Goal: Task Accomplishment & Management: Manage account settings

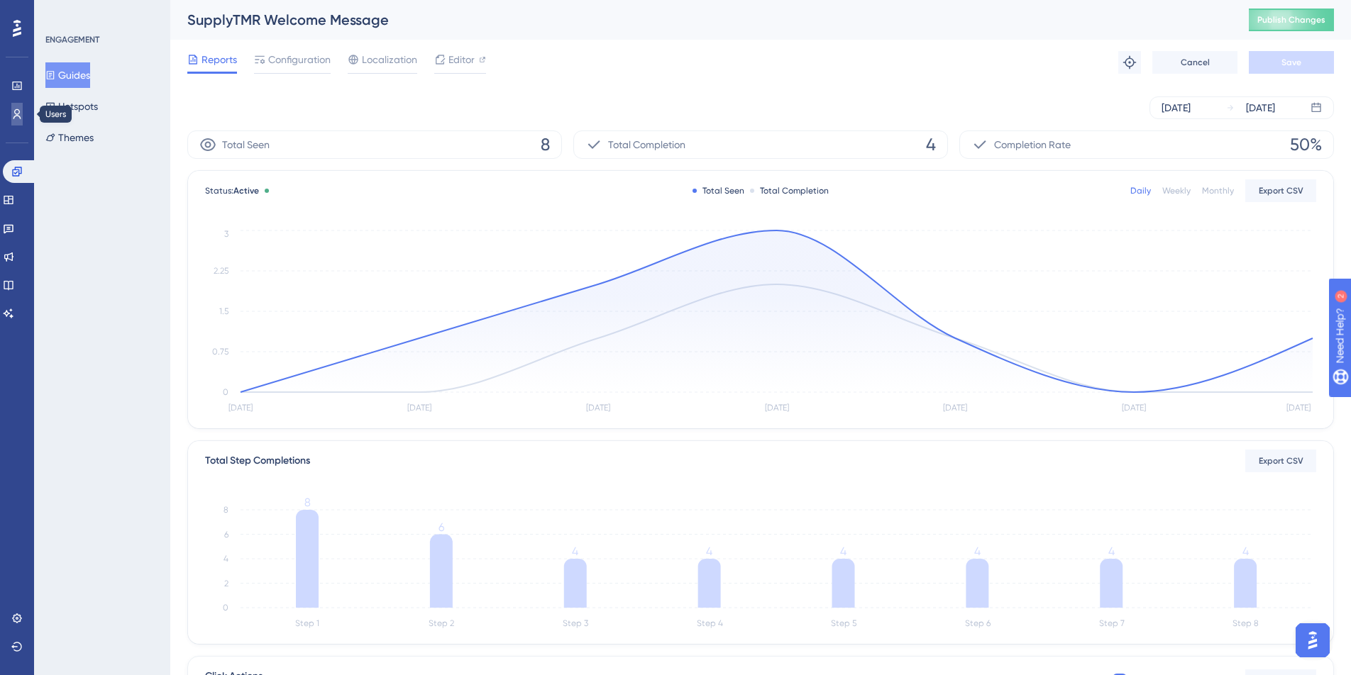
click at [18, 109] on icon at bounding box center [16, 114] width 11 height 11
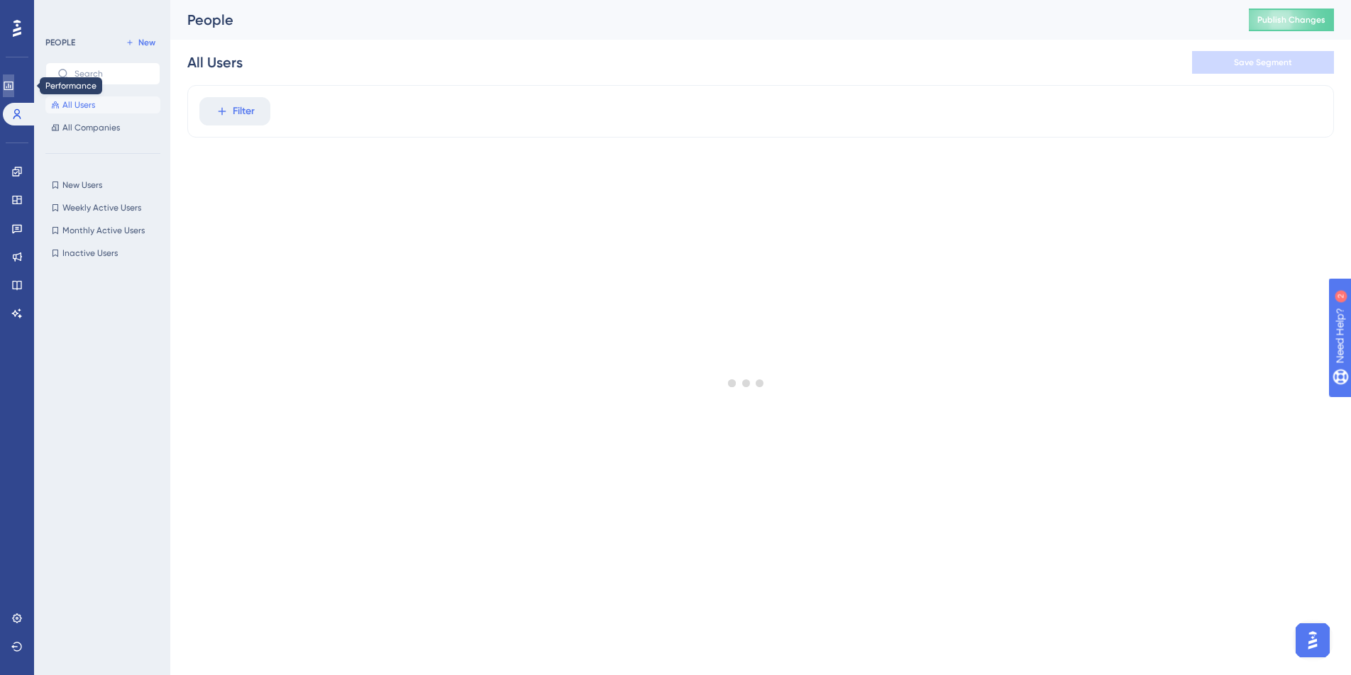
click at [12, 87] on icon at bounding box center [8, 86] width 9 height 9
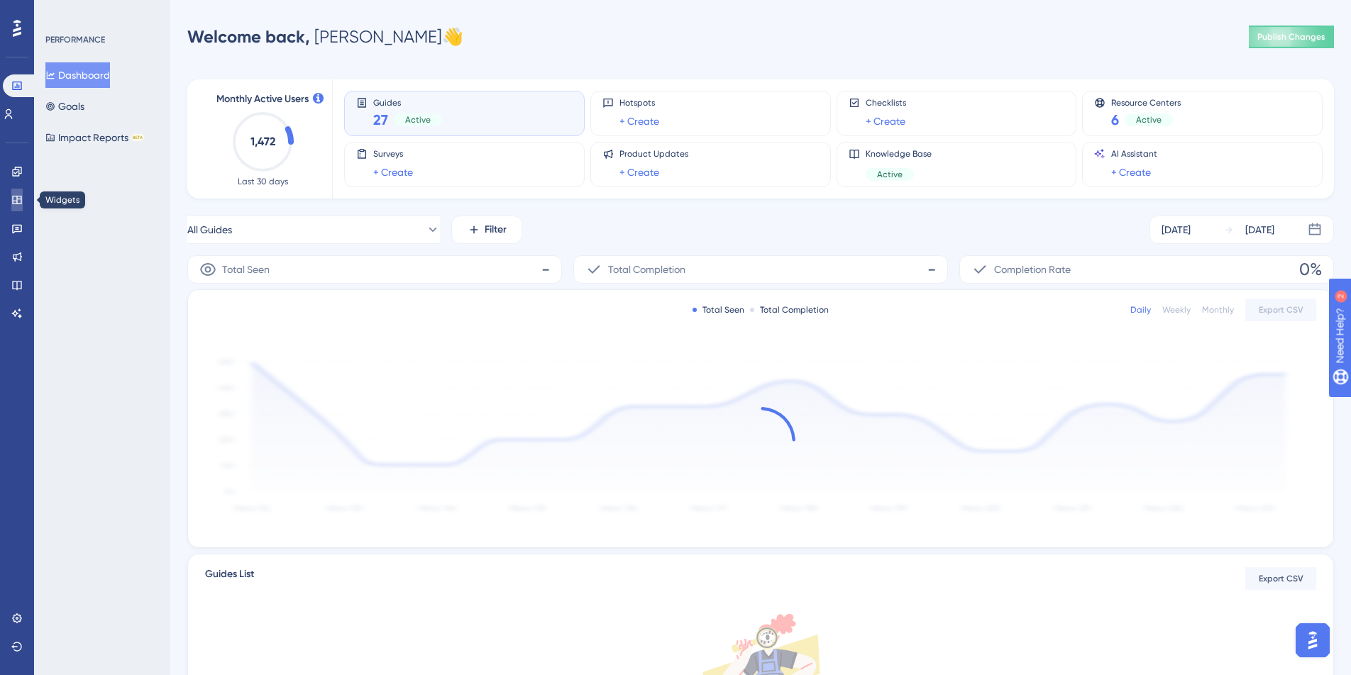
click at [18, 202] on icon at bounding box center [16, 199] width 11 height 11
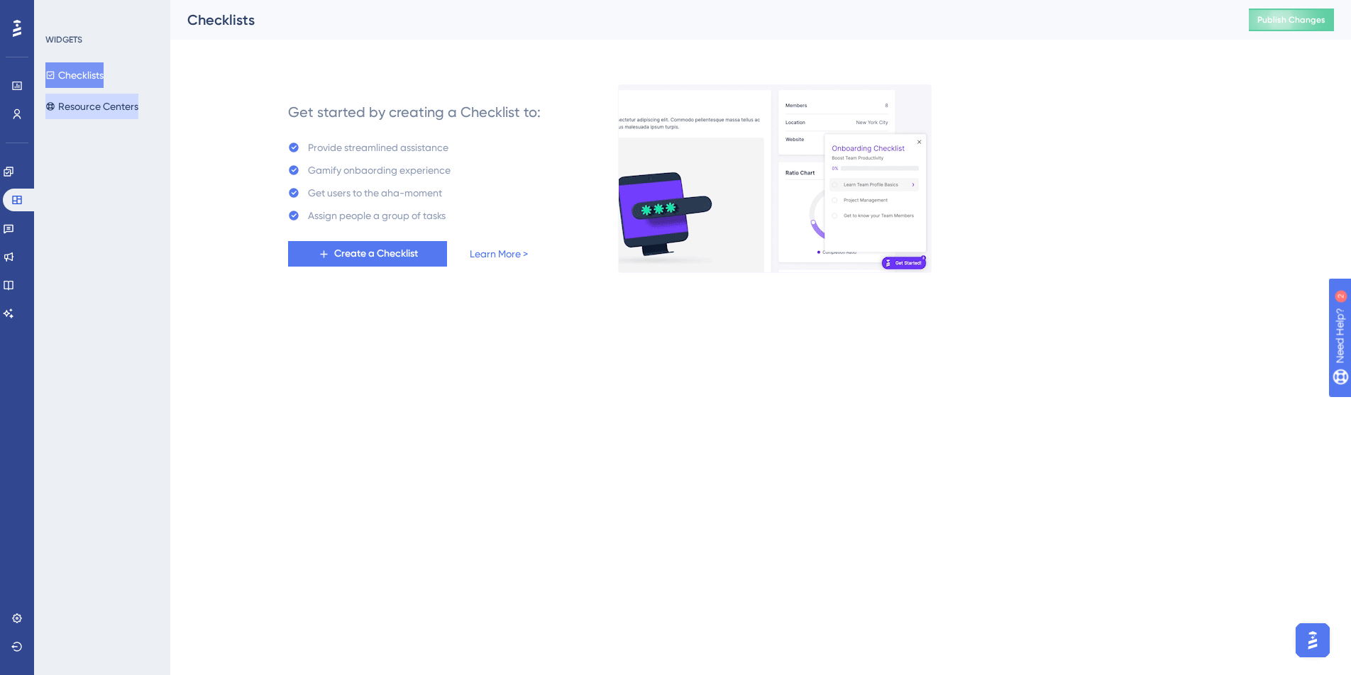
click at [83, 104] on button "Resource Centers" at bounding box center [91, 107] width 93 height 26
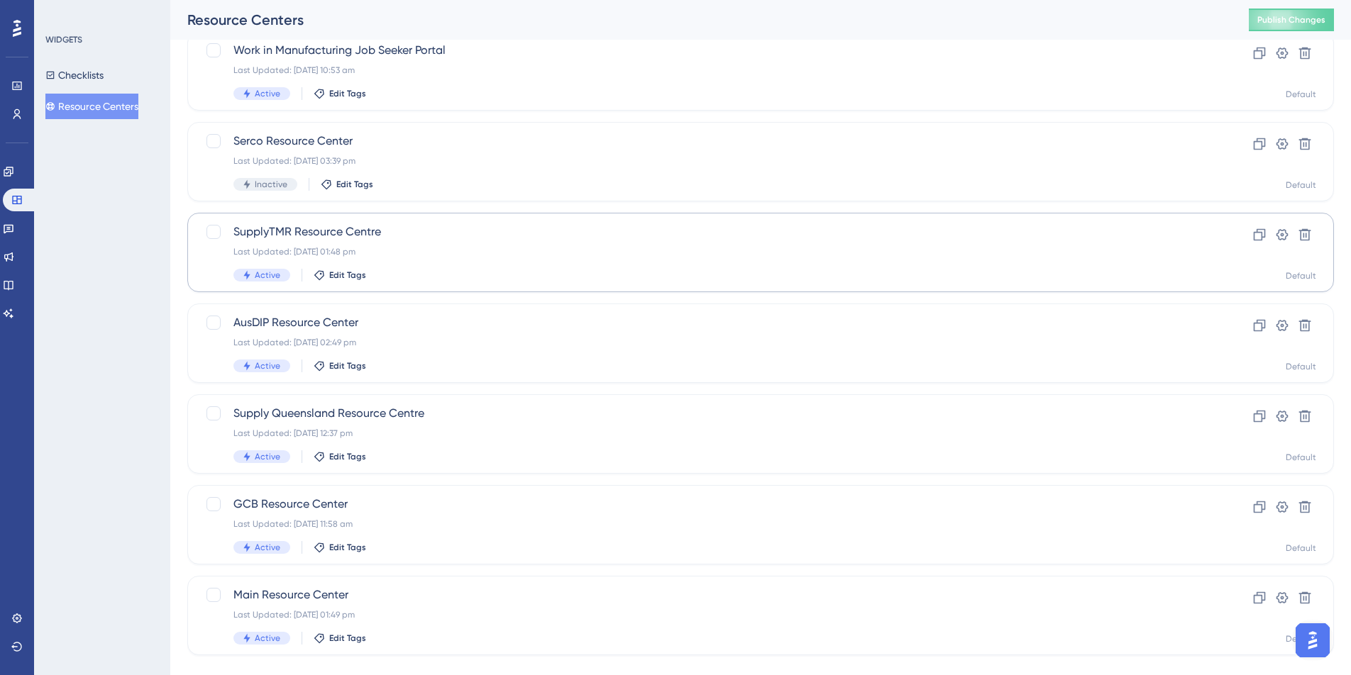
scroll to position [104, 0]
click at [1260, 411] on icon at bounding box center [1259, 412] width 14 height 14
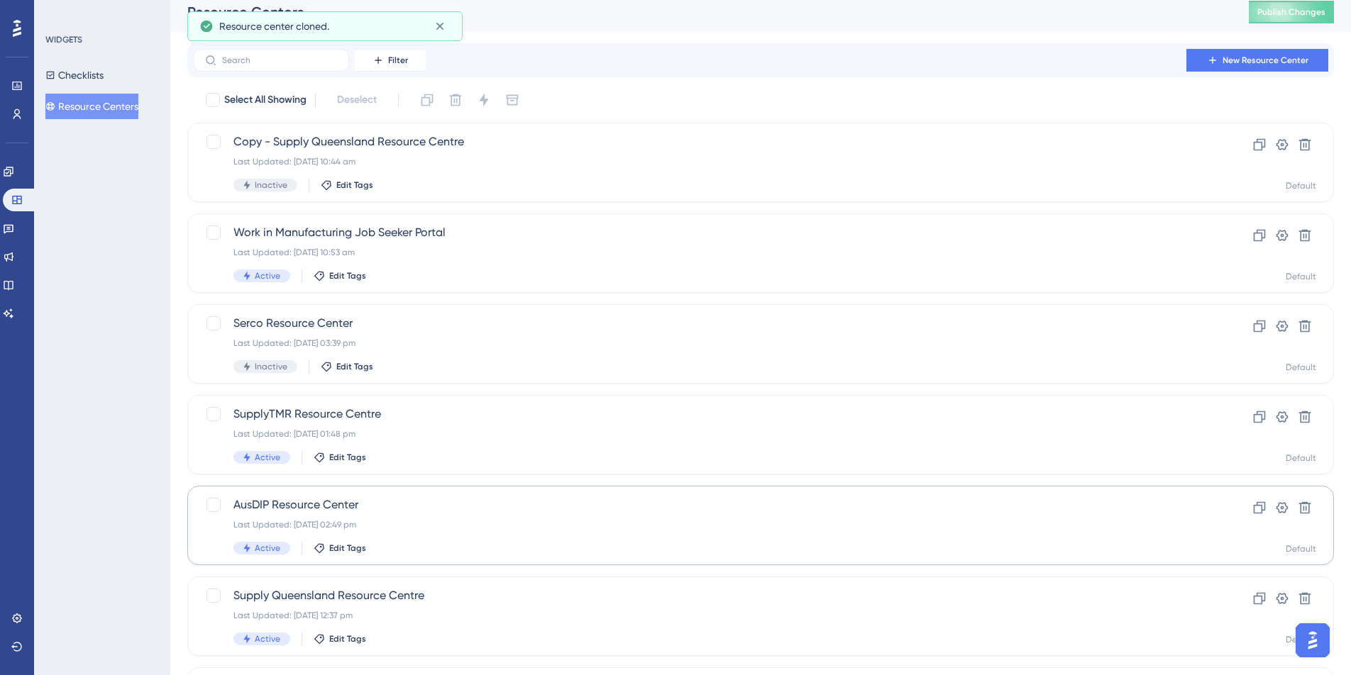
scroll to position [0, 0]
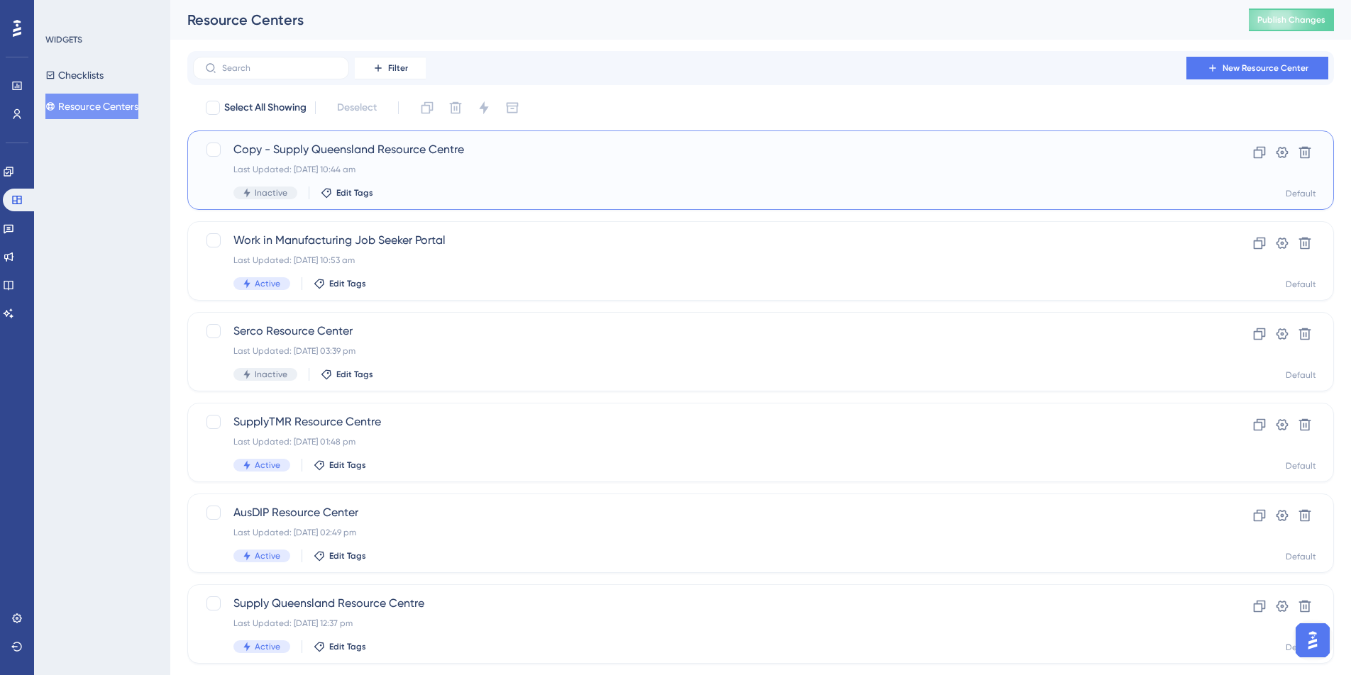
click at [359, 148] on span "Copy - Supply Queensland Resource Centre" at bounding box center [703, 149] width 941 height 17
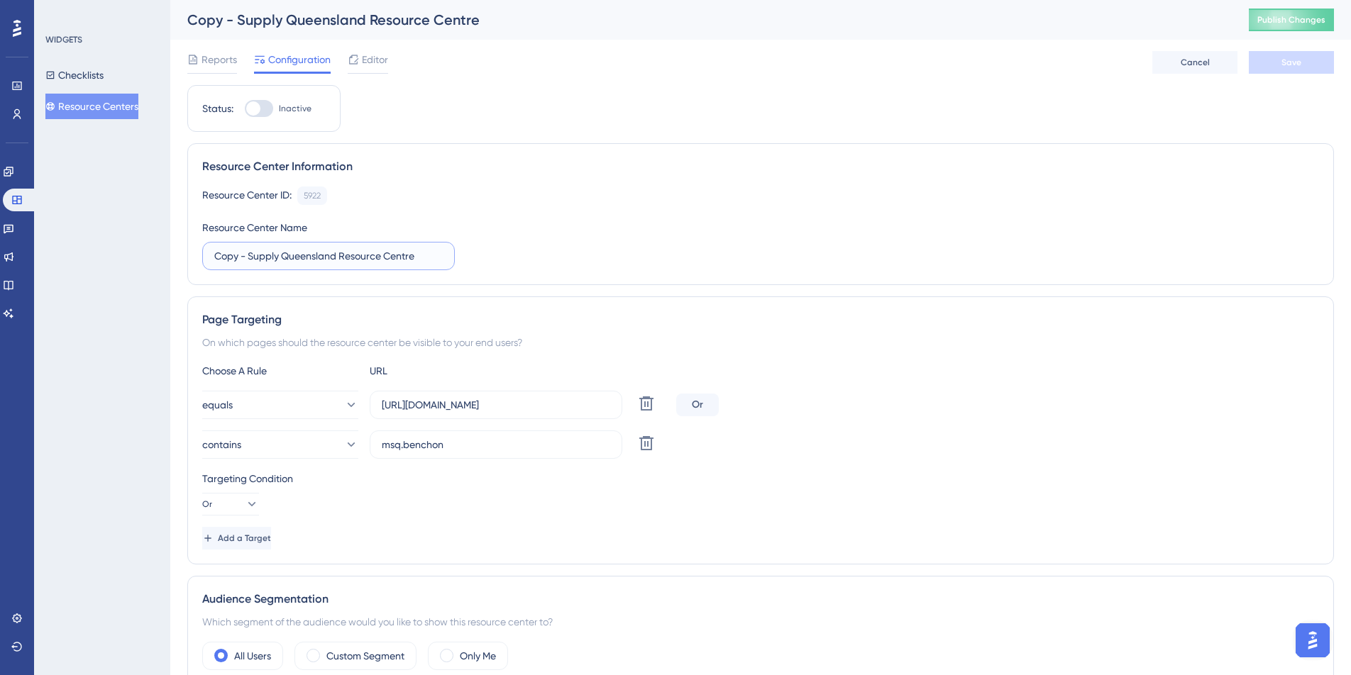
click at [337, 256] on input "Copy - Supply Queensland Resource Centre" at bounding box center [328, 256] width 228 height 16
type input "Hanwha Resource Centre"
click at [549, 260] on div "Resource Center ID: 5922 Copy Resource Center Name Hanwha Resource Centre" at bounding box center [760, 229] width 1117 height 84
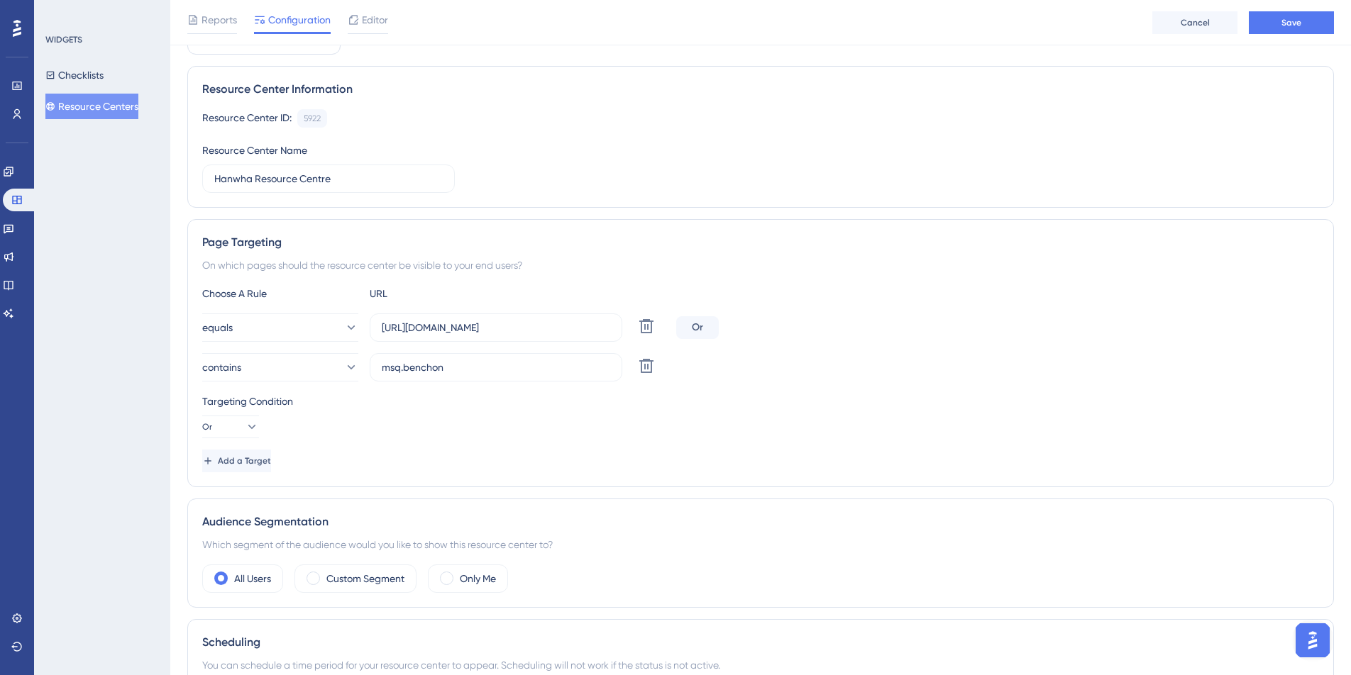
scroll to position [101, 0]
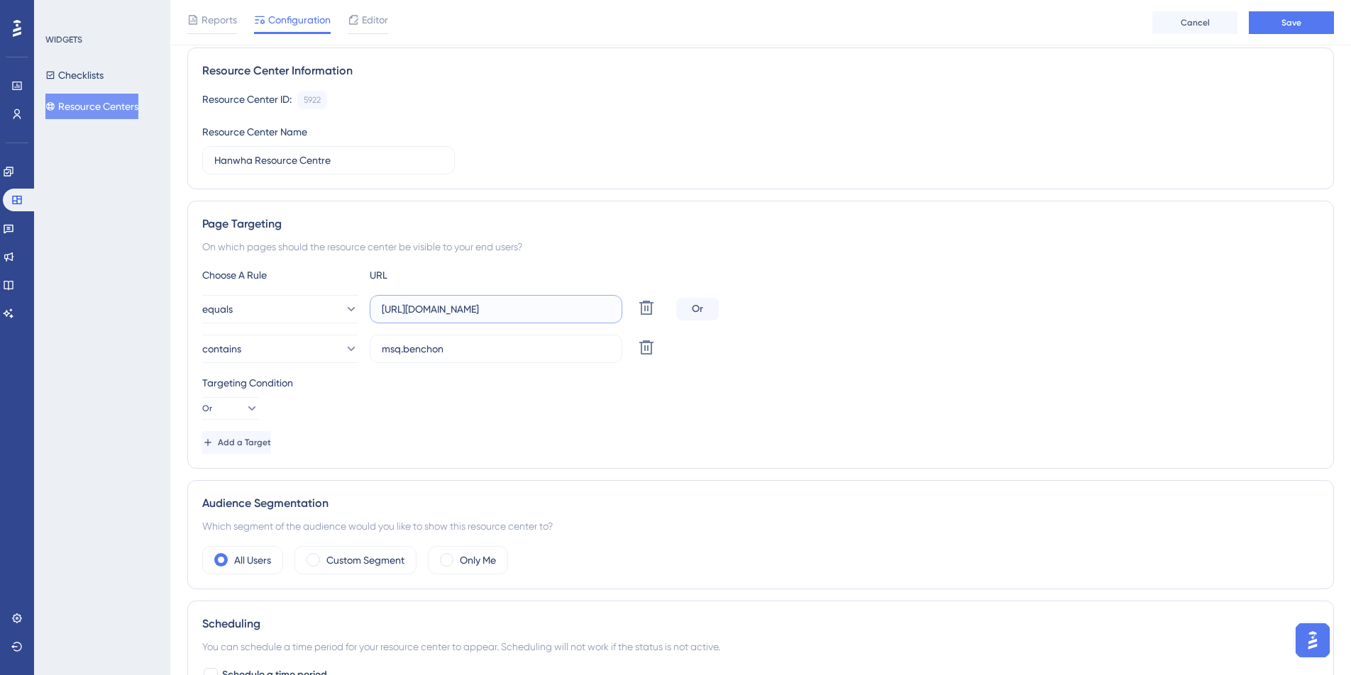
click at [436, 310] on input "https://msq.benchon.com/dashboard" at bounding box center [496, 310] width 228 height 16
type input "https://hanwha.benchon.com/dashboard"
click at [400, 350] on input "msq.benchon" at bounding box center [496, 349] width 228 height 16
type input "hanwha.benchon"
click at [475, 419] on div "Targeting Condition Or" at bounding box center [760, 397] width 1117 height 45
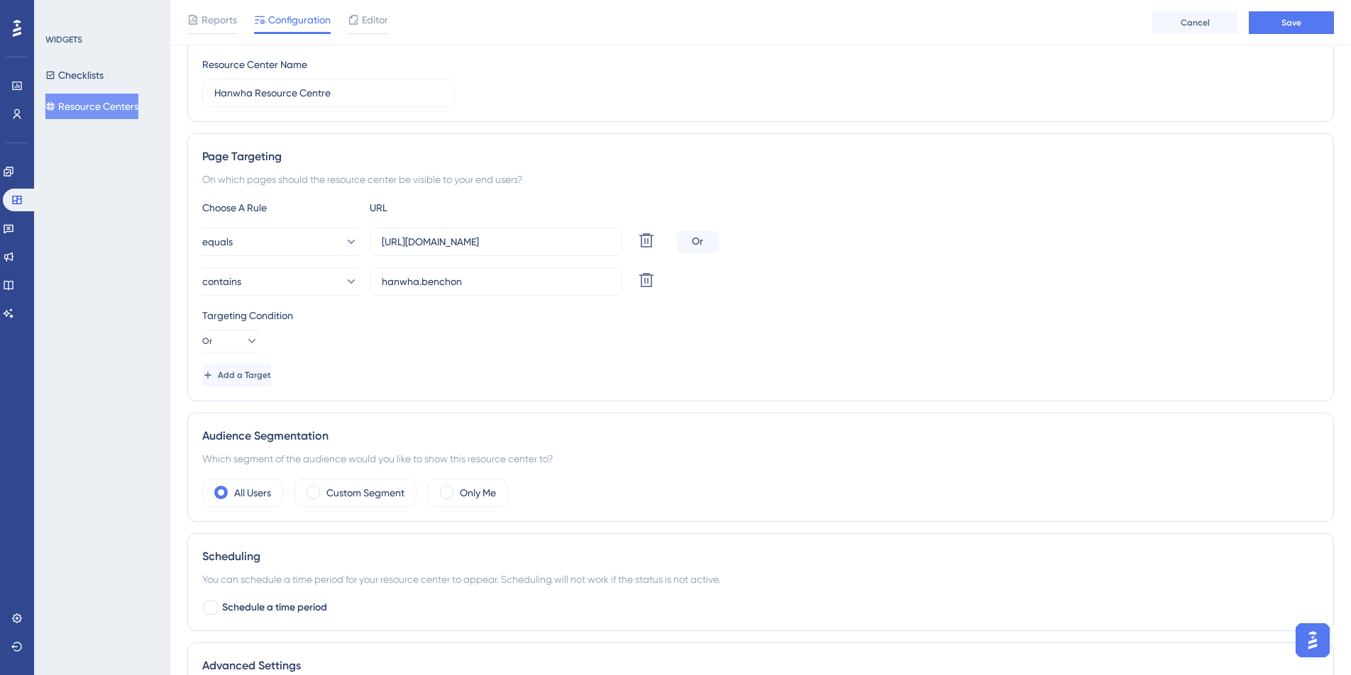
scroll to position [0, 0]
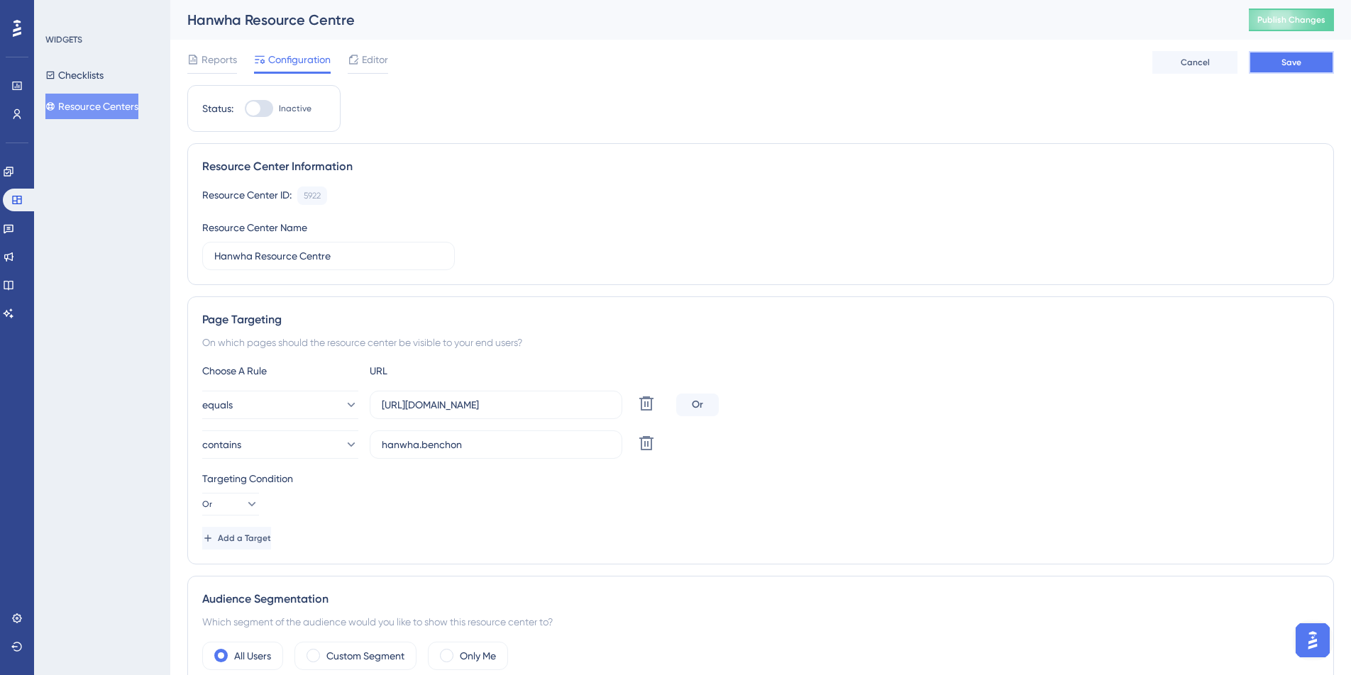
click at [1283, 61] on span "Save" at bounding box center [1291, 62] width 20 height 11
click at [99, 105] on button "Resource Centers" at bounding box center [91, 107] width 93 height 26
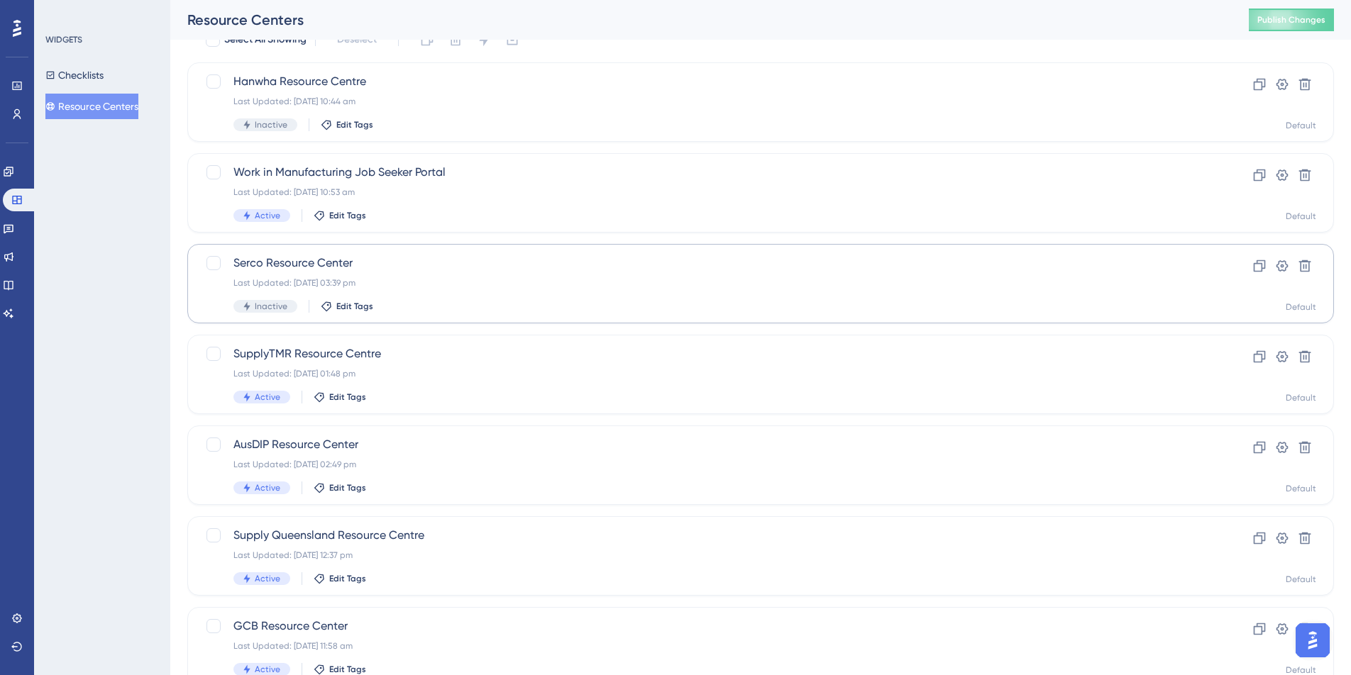
scroll to position [216, 0]
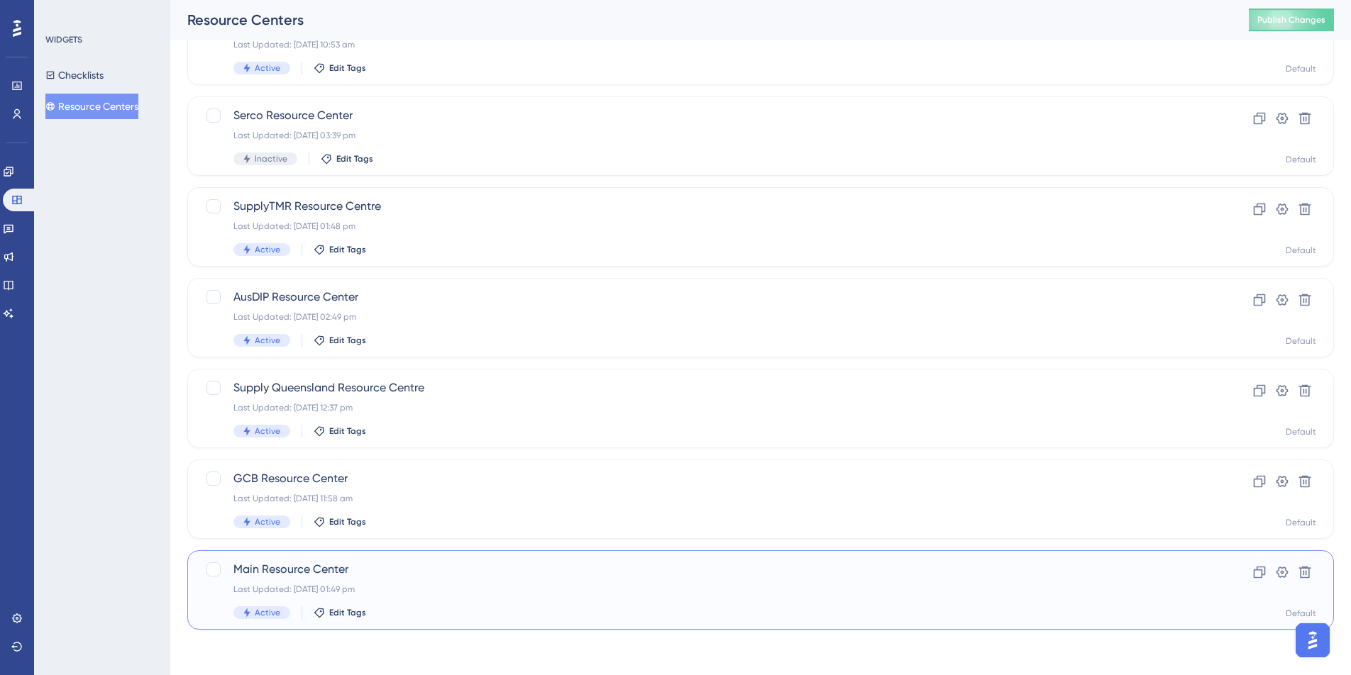
click at [375, 565] on span "Main Resource Center" at bounding box center [703, 569] width 941 height 17
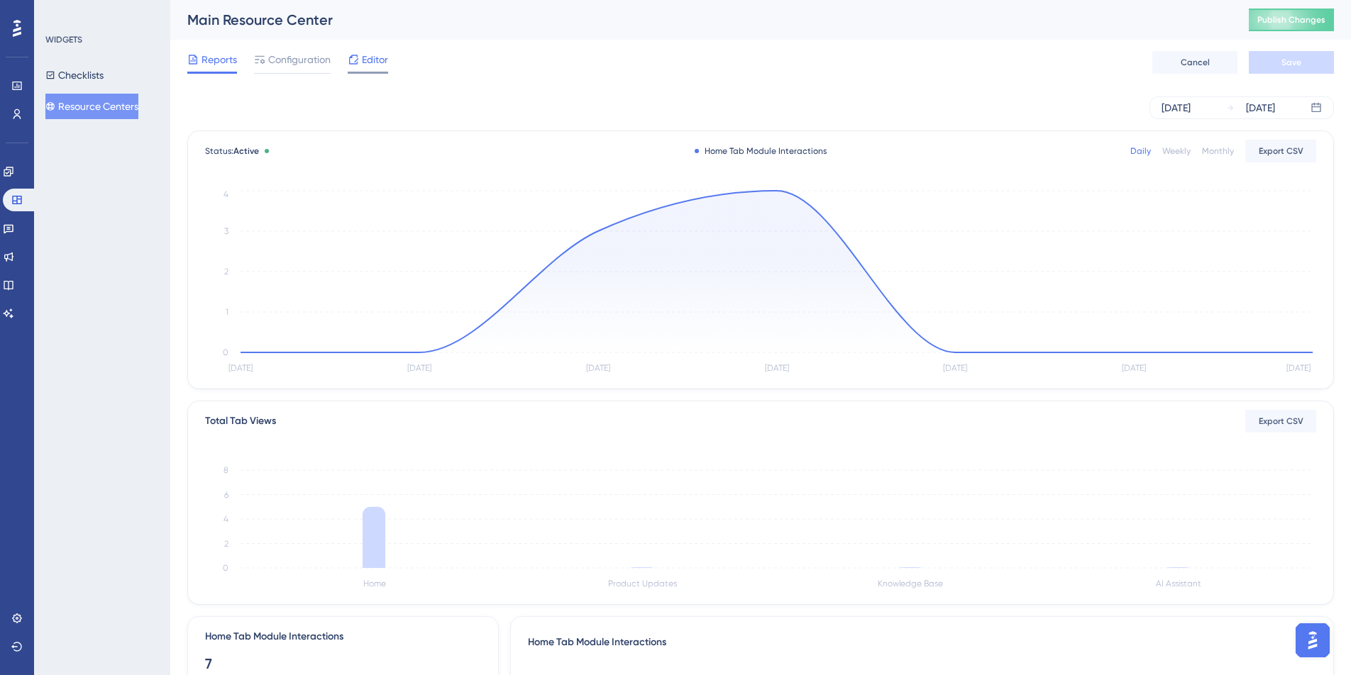
click at [367, 60] on span "Editor" at bounding box center [375, 59] width 26 height 17
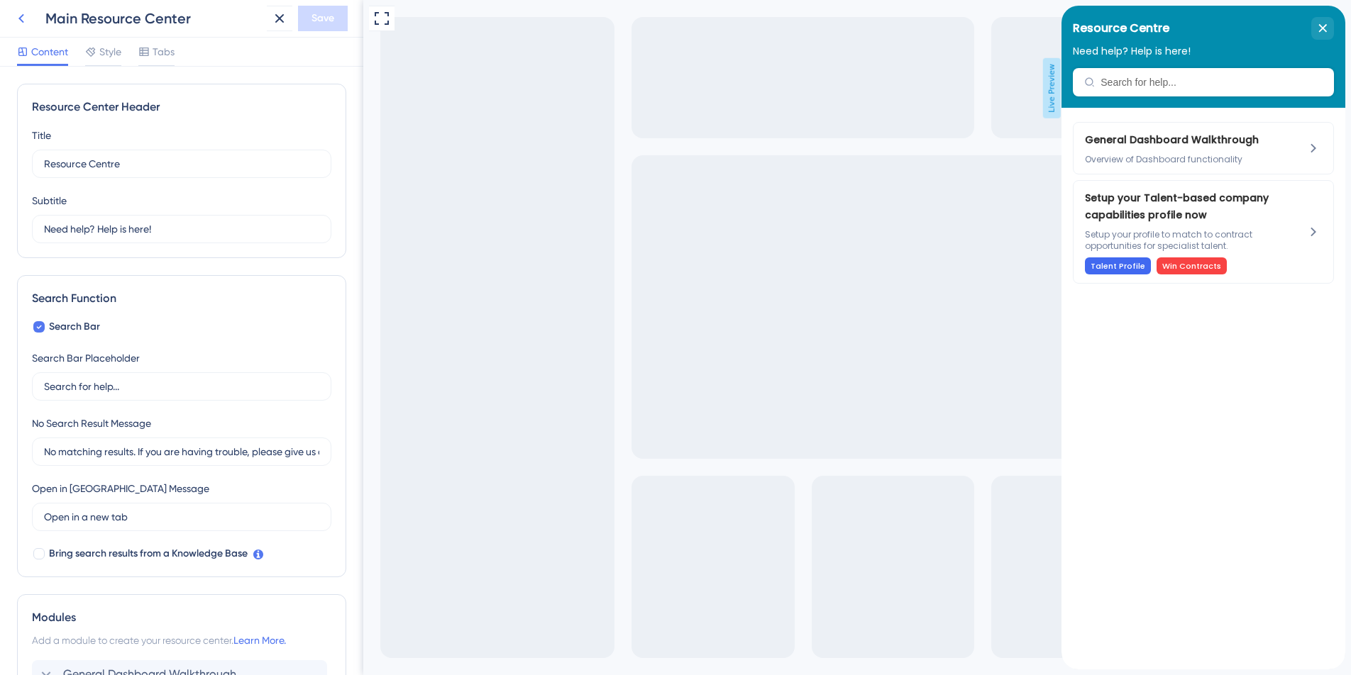
click at [27, 17] on icon at bounding box center [21, 18] width 17 height 17
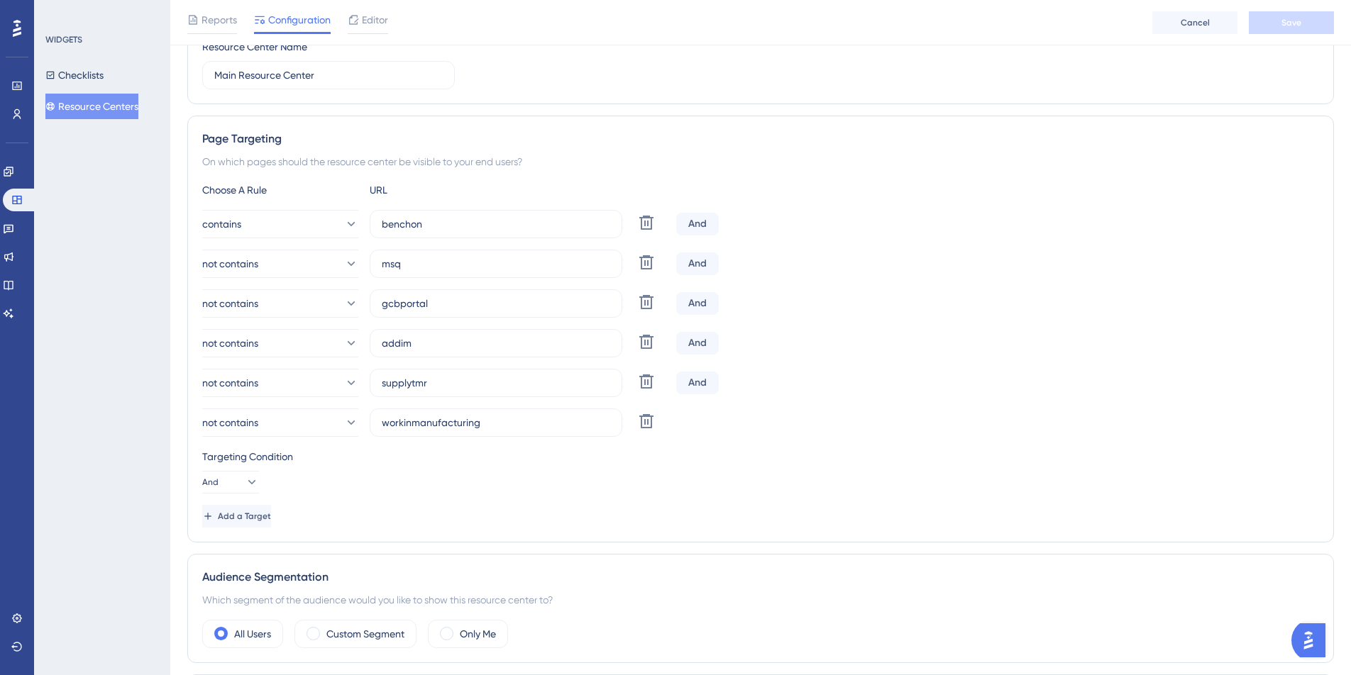
scroll to position [189, 0]
click at [259, 514] on span "Add a Target" at bounding box center [244, 514] width 53 height 11
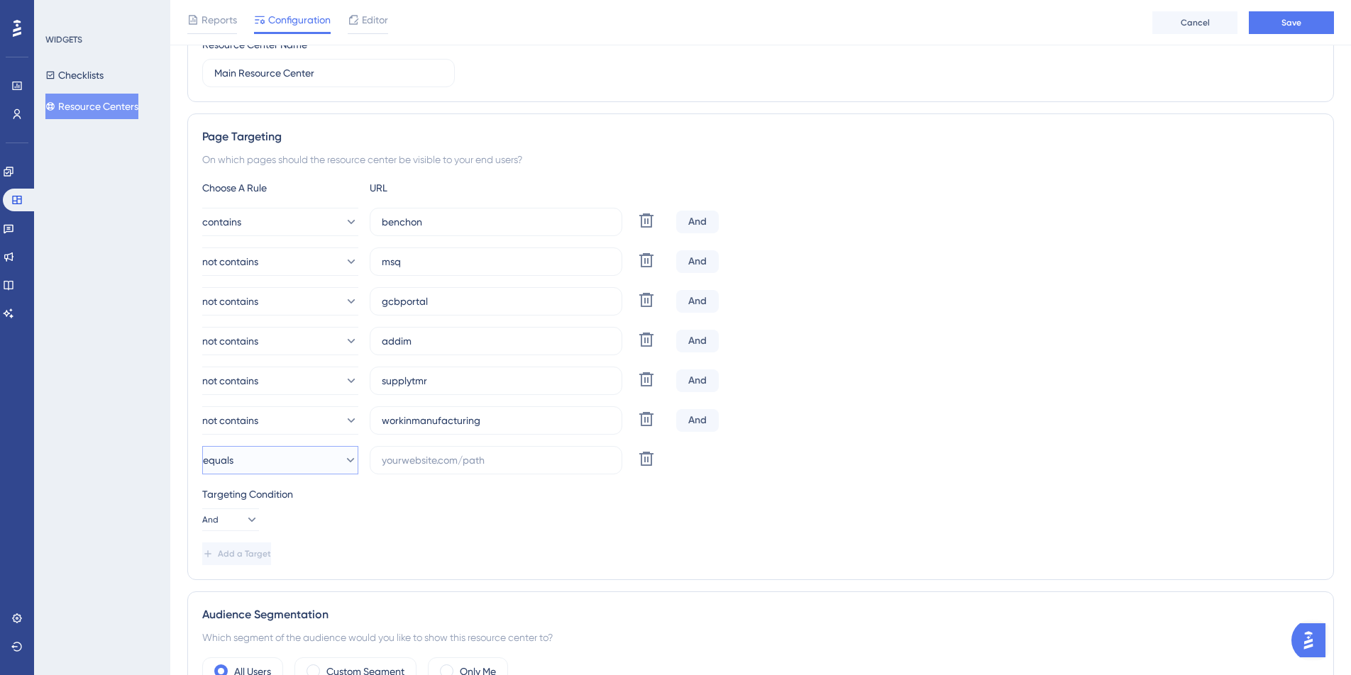
click at [343, 461] on icon at bounding box center [350, 460] width 14 height 14
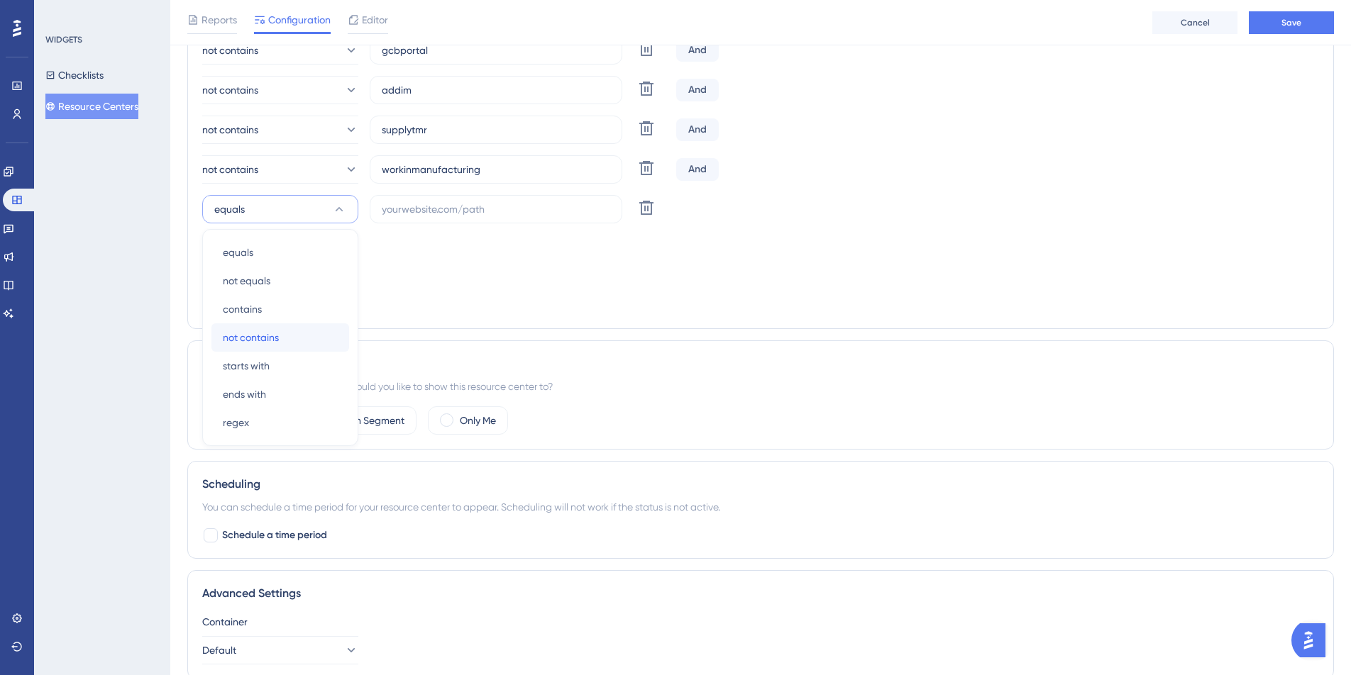
click at [282, 336] on div "not contains not contains" at bounding box center [280, 338] width 115 height 28
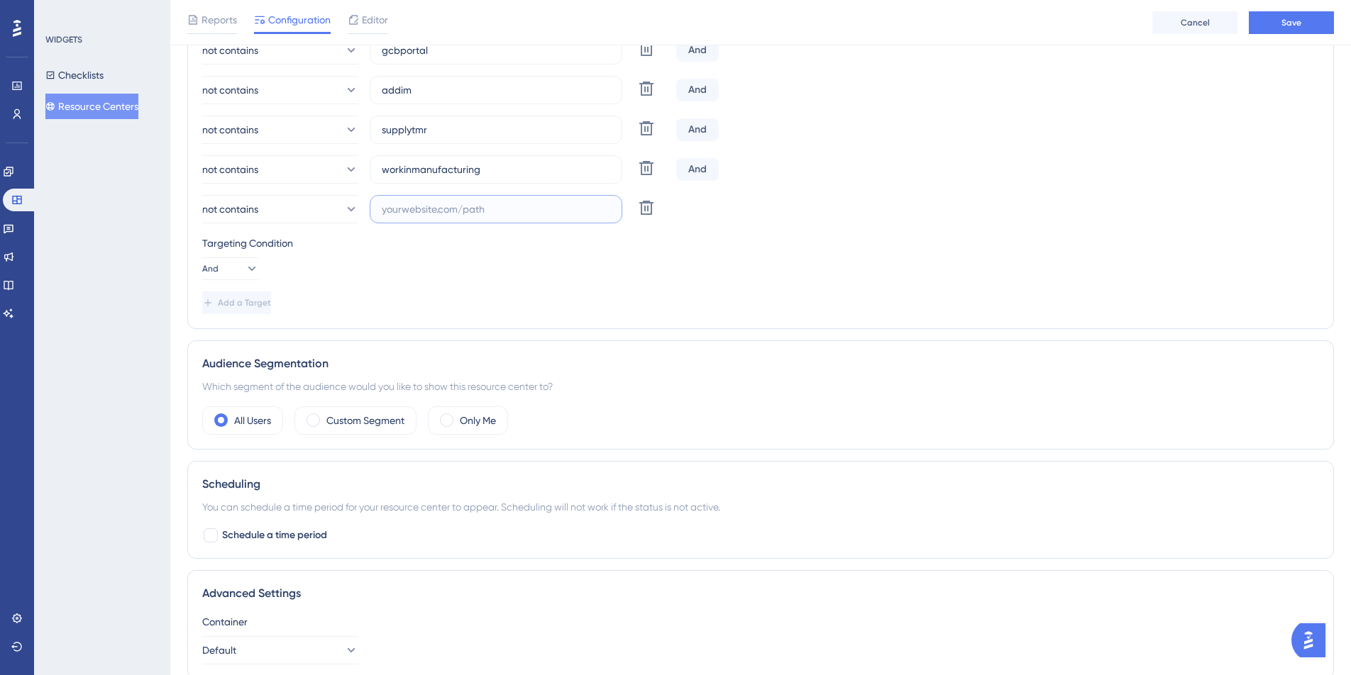
click at [407, 212] on input "text" at bounding box center [496, 209] width 228 height 16
type input "hanwha"
click at [546, 282] on div "Choose A Rule URL contains benchon Delete And not contains msq Delete And not c…" at bounding box center [760, 121] width 1117 height 386
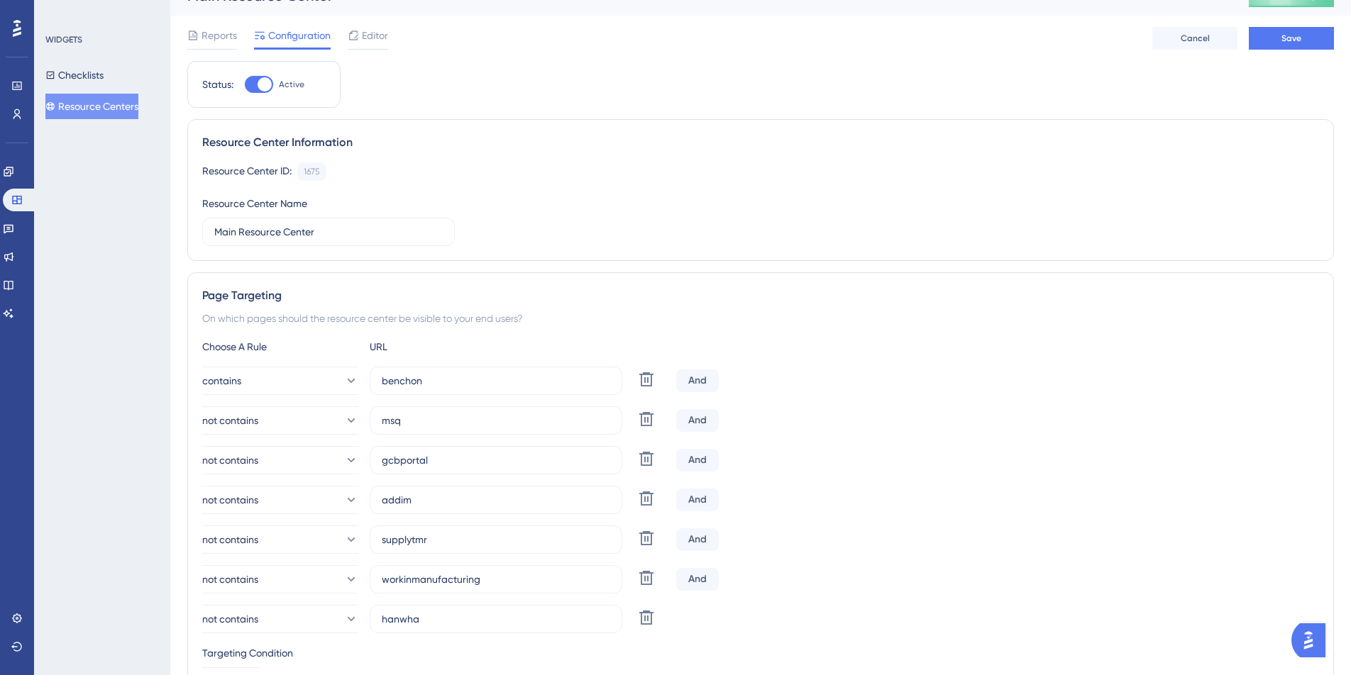
scroll to position [0, 0]
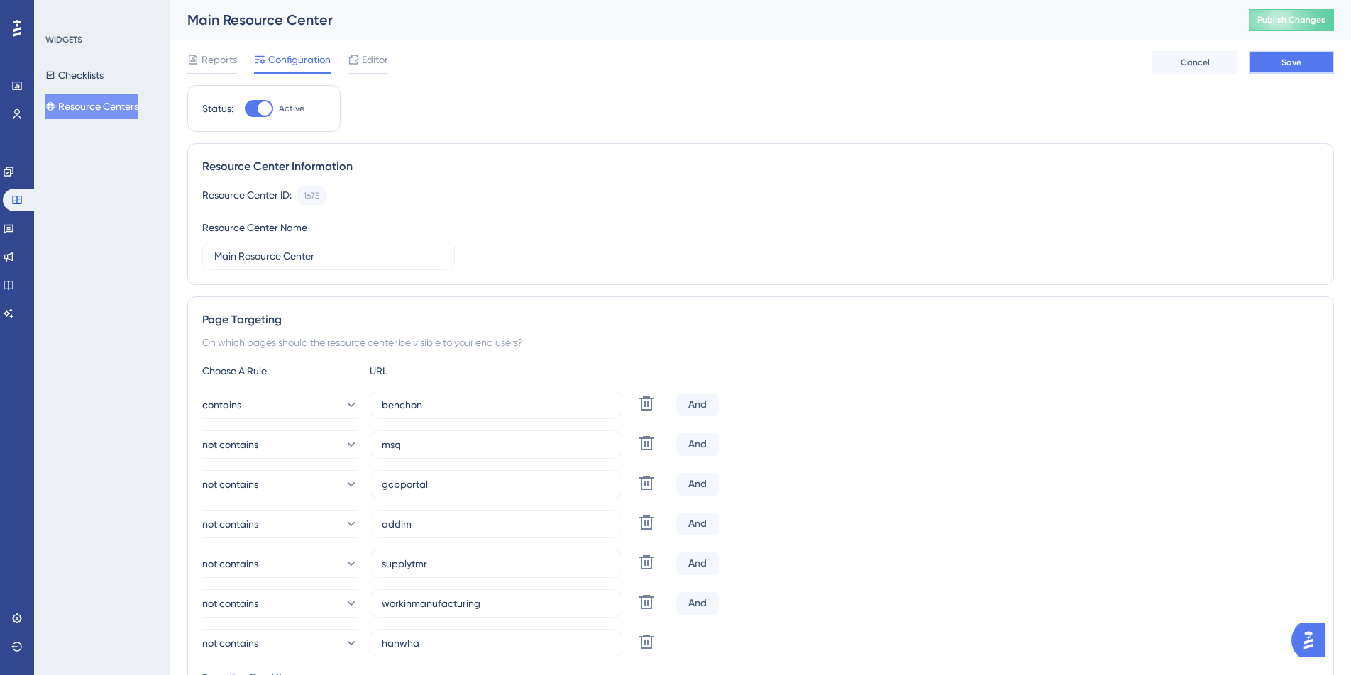
click at [1293, 72] on button "Save" at bounding box center [1291, 62] width 85 height 23
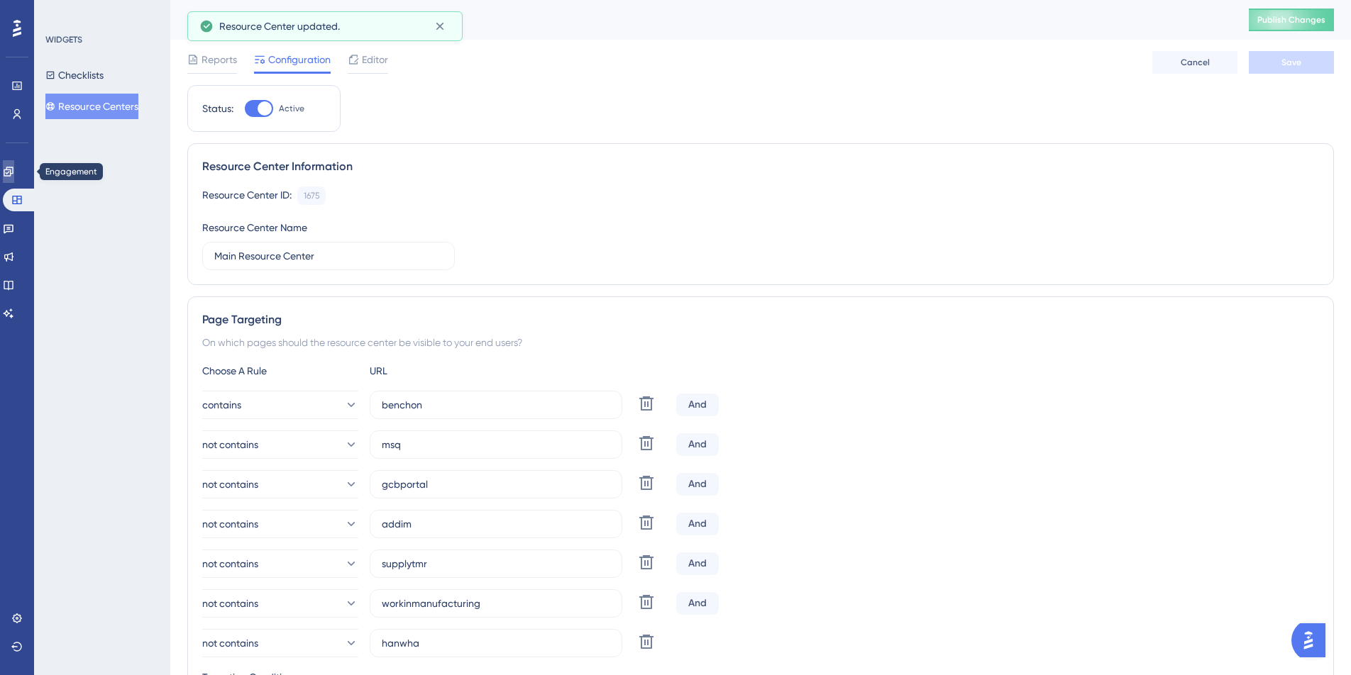
click at [13, 170] on icon at bounding box center [8, 171] width 9 height 9
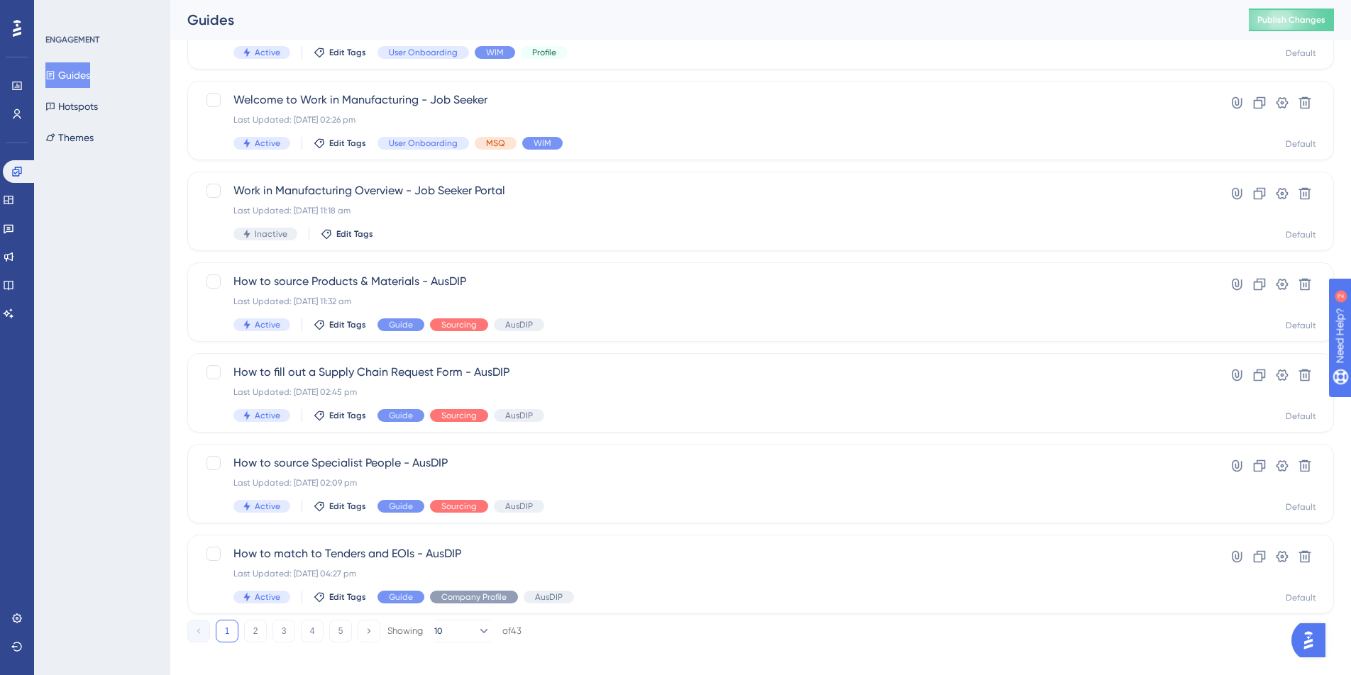
scroll to position [426, 0]
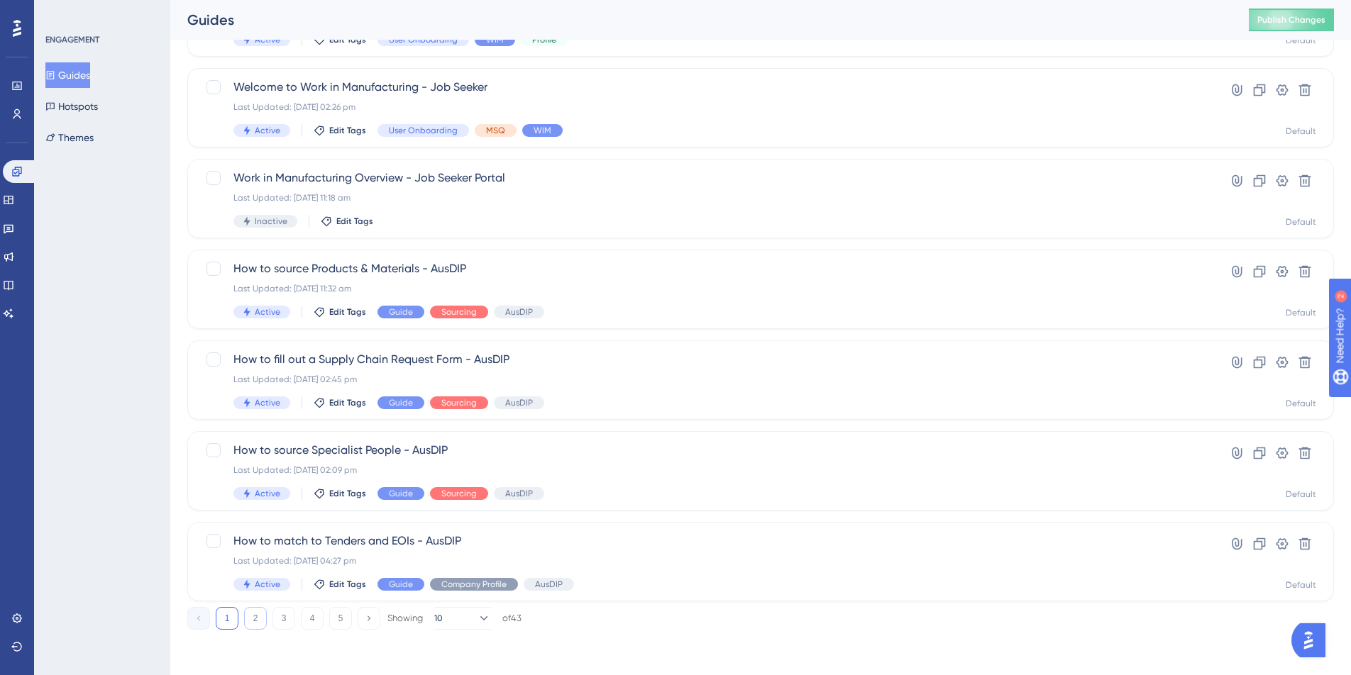
click at [255, 618] on button "2" at bounding box center [255, 618] width 23 height 23
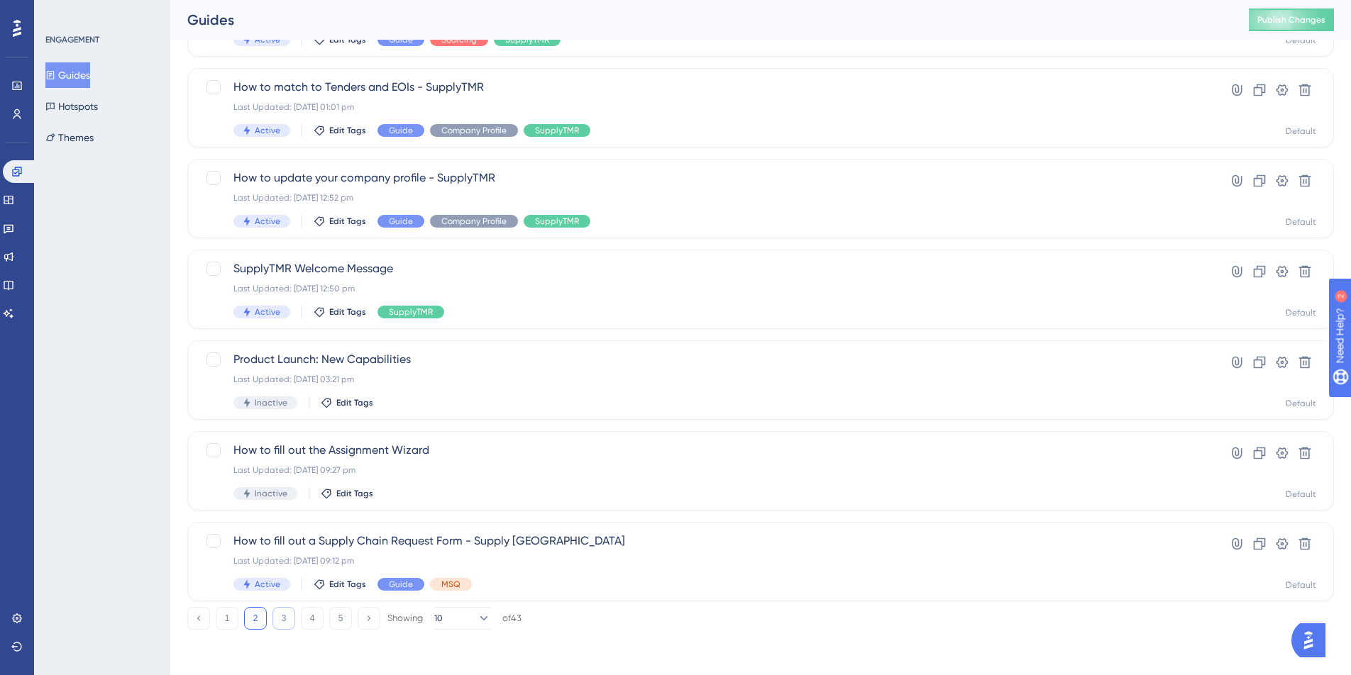
click at [282, 617] on button "3" at bounding box center [283, 618] width 23 height 23
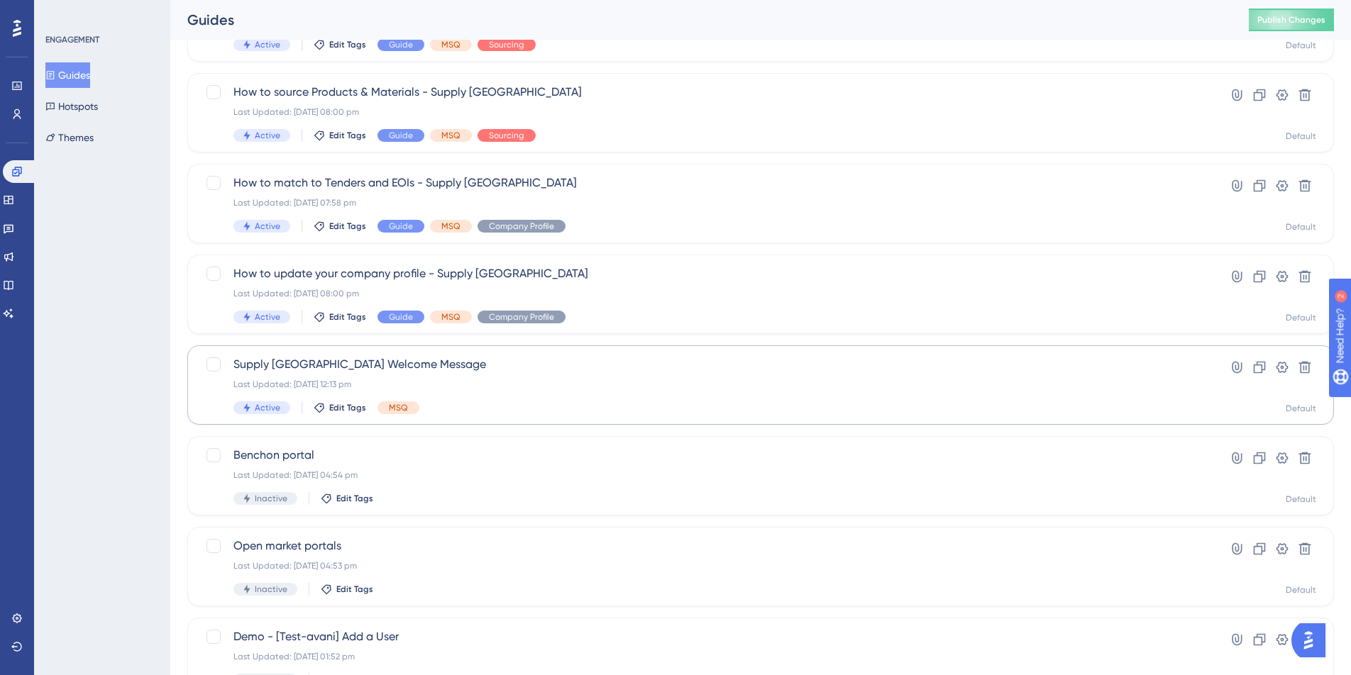
scroll to position [155, 0]
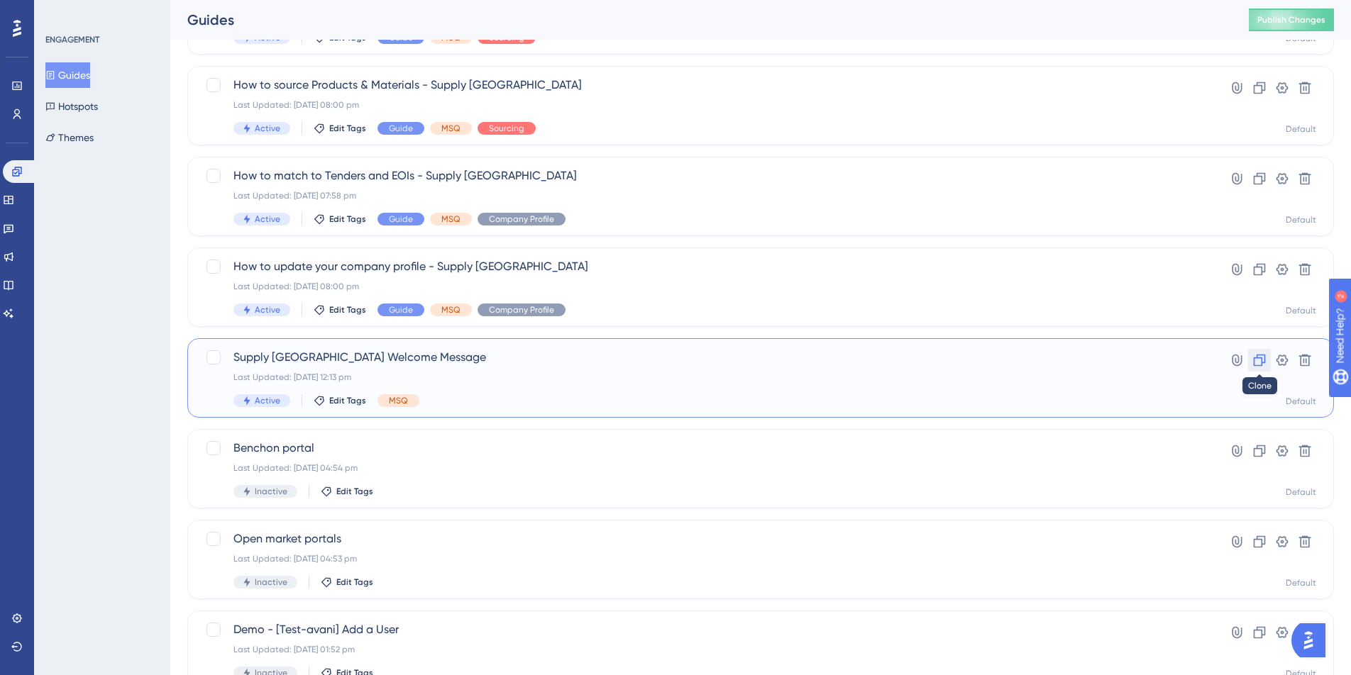
click at [1262, 362] on icon at bounding box center [1260, 361] width 12 height 12
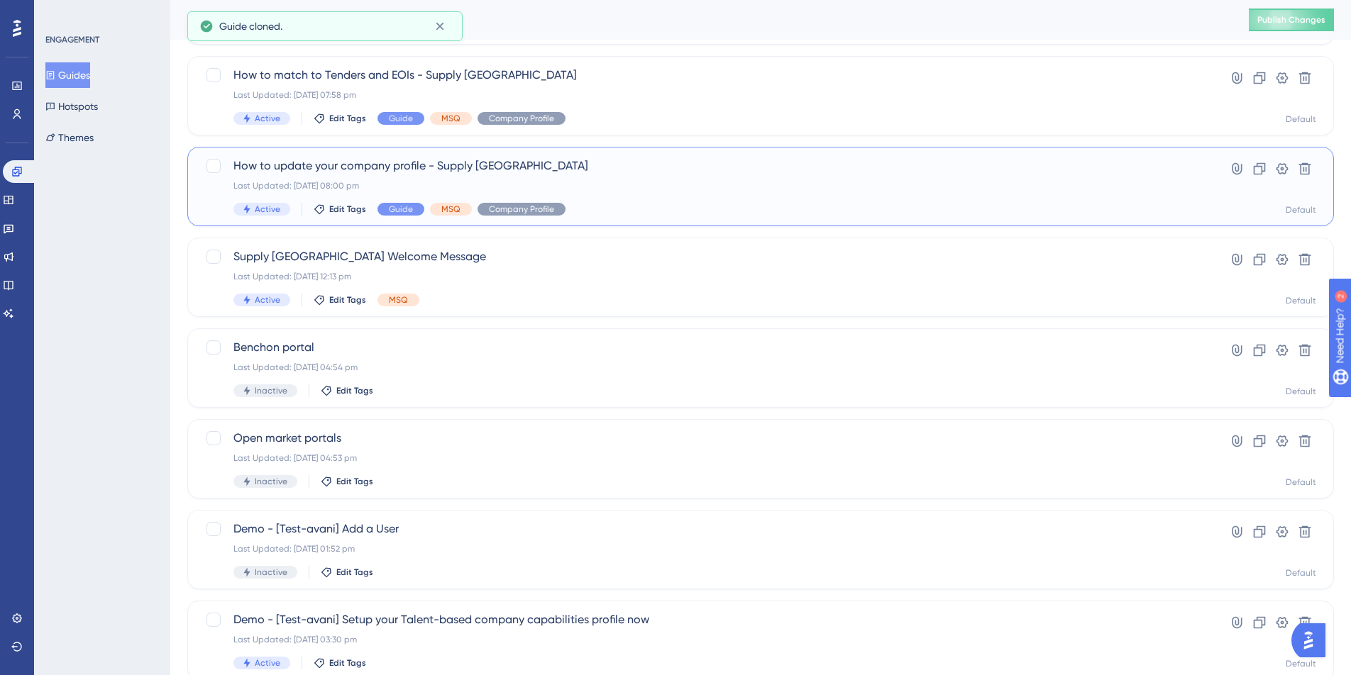
scroll to position [426, 0]
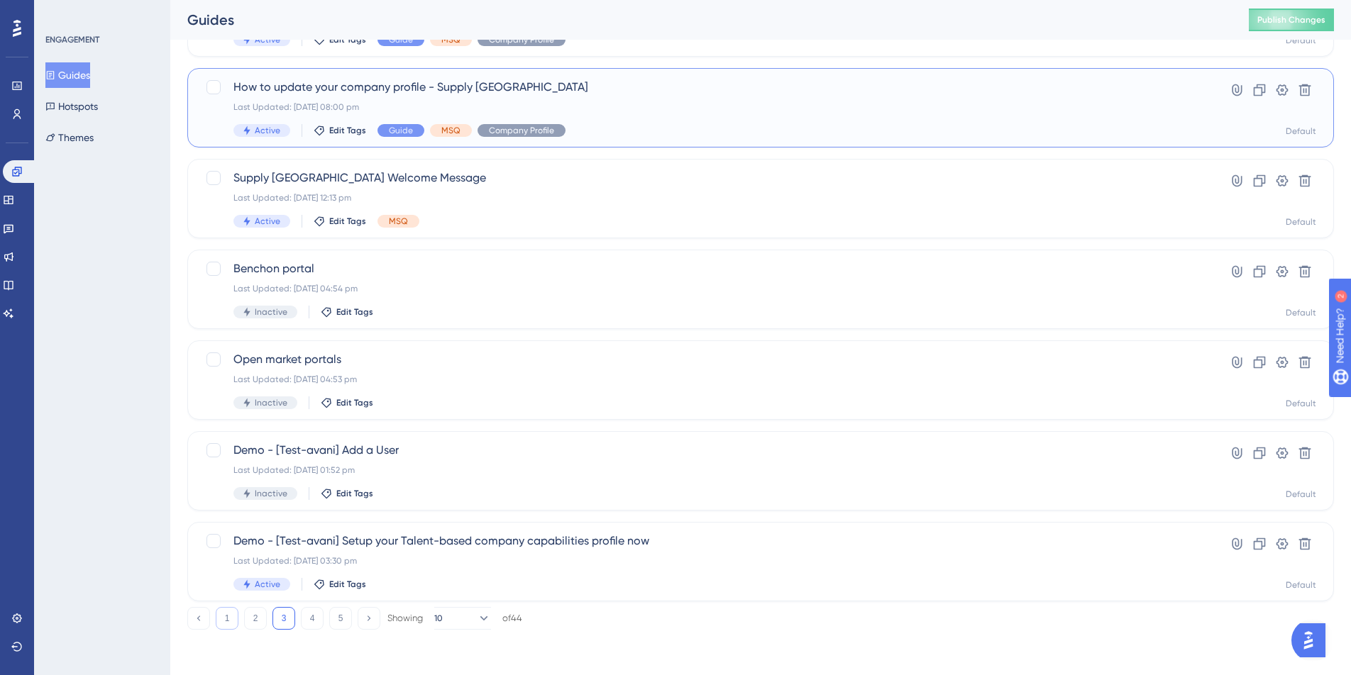
click at [226, 615] on button "1" at bounding box center [227, 618] width 23 height 23
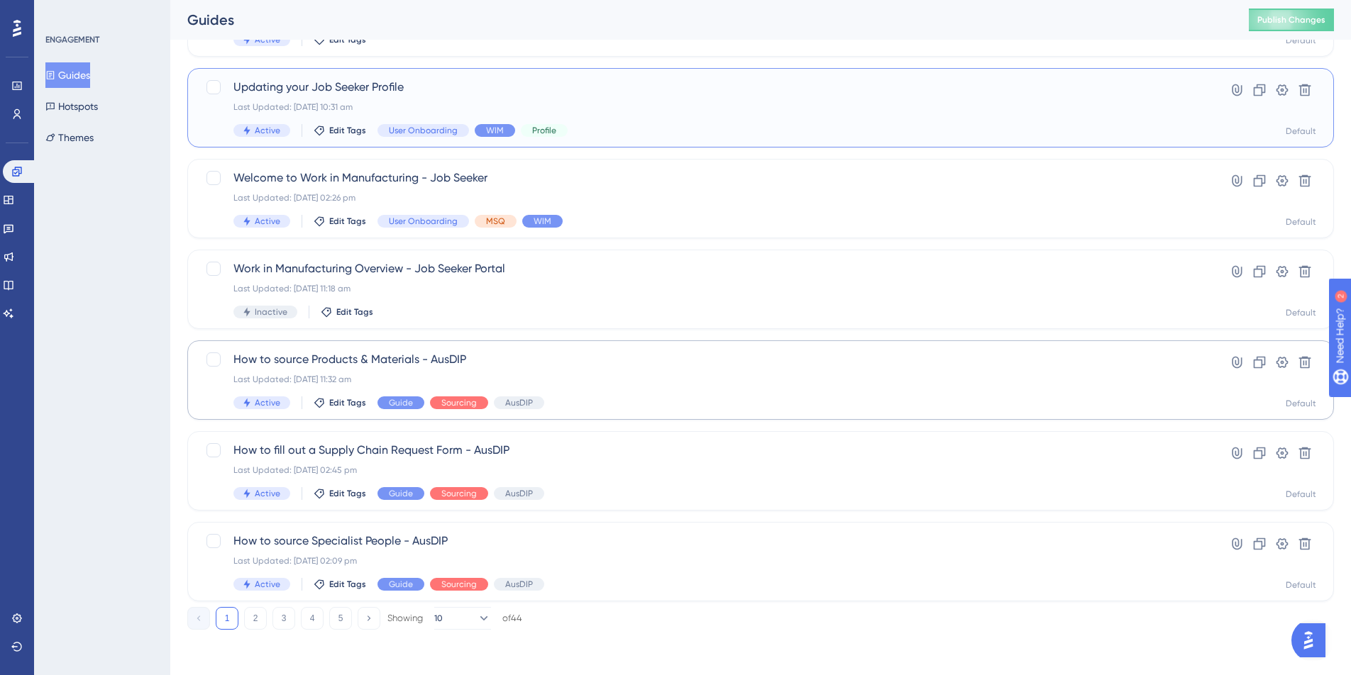
scroll to position [0, 0]
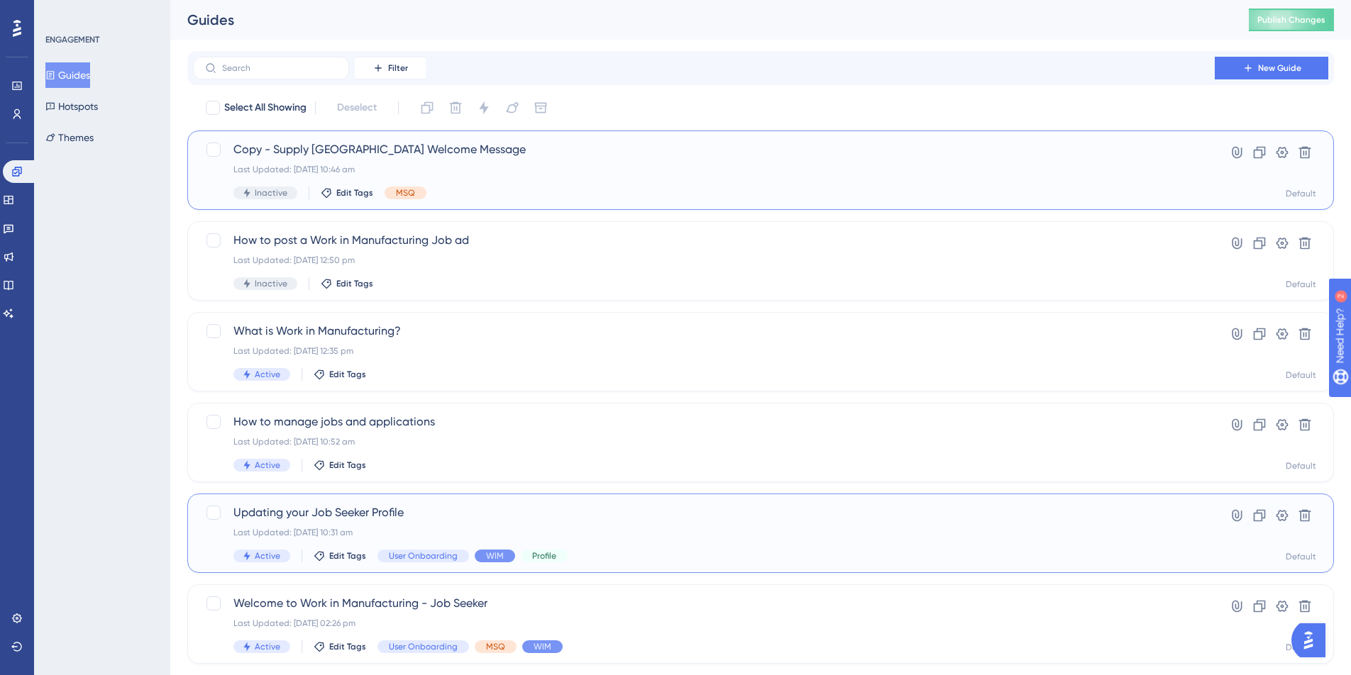
click at [405, 154] on span "Copy - Supply Queensland Welcome Message" at bounding box center [703, 149] width 941 height 17
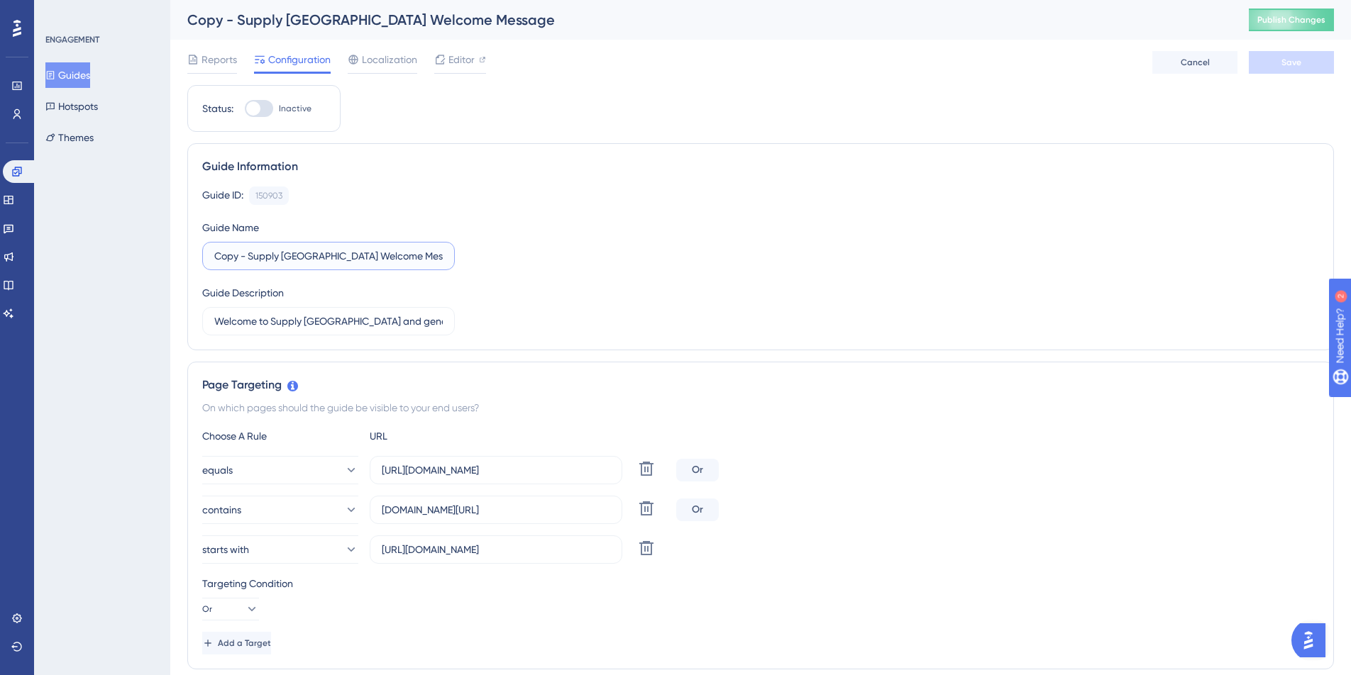
drag, startPoint x: 338, startPoint y: 257, endPoint x: 194, endPoint y: 258, distance: 144.7
click at [194, 258] on div "Guide Information Guide ID: 150903 Copy Guide Name Copy - Supply Queensland Wel…" at bounding box center [760, 246] width 1146 height 207
type input "Hanwha Welcome Message"
click at [323, 319] on input "Welcome to Supply Queensland and general functionality walkthrough" at bounding box center [328, 322] width 228 height 16
drag, startPoint x: 361, startPoint y: 322, endPoint x: 272, endPoint y: 321, distance: 89.4
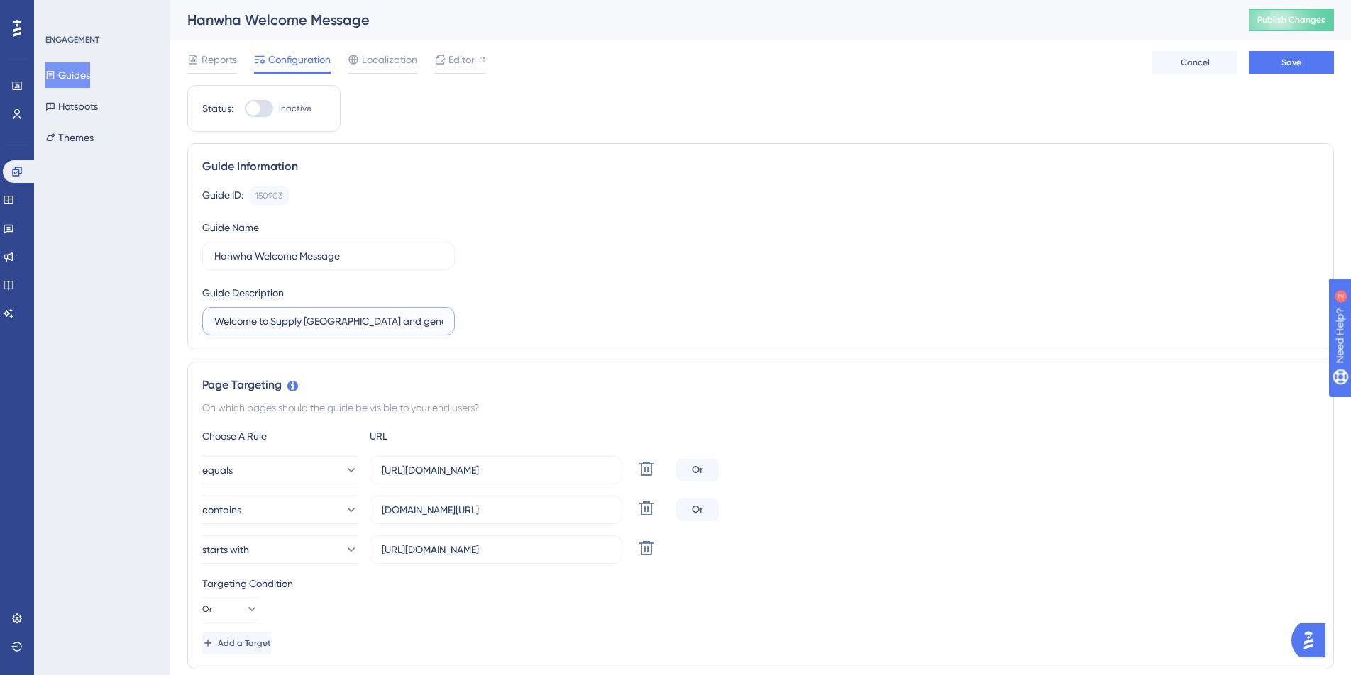
click at [272, 321] on input "Welcome to Supply Queensland and general functionality walkthrough" at bounding box center [328, 322] width 228 height 16
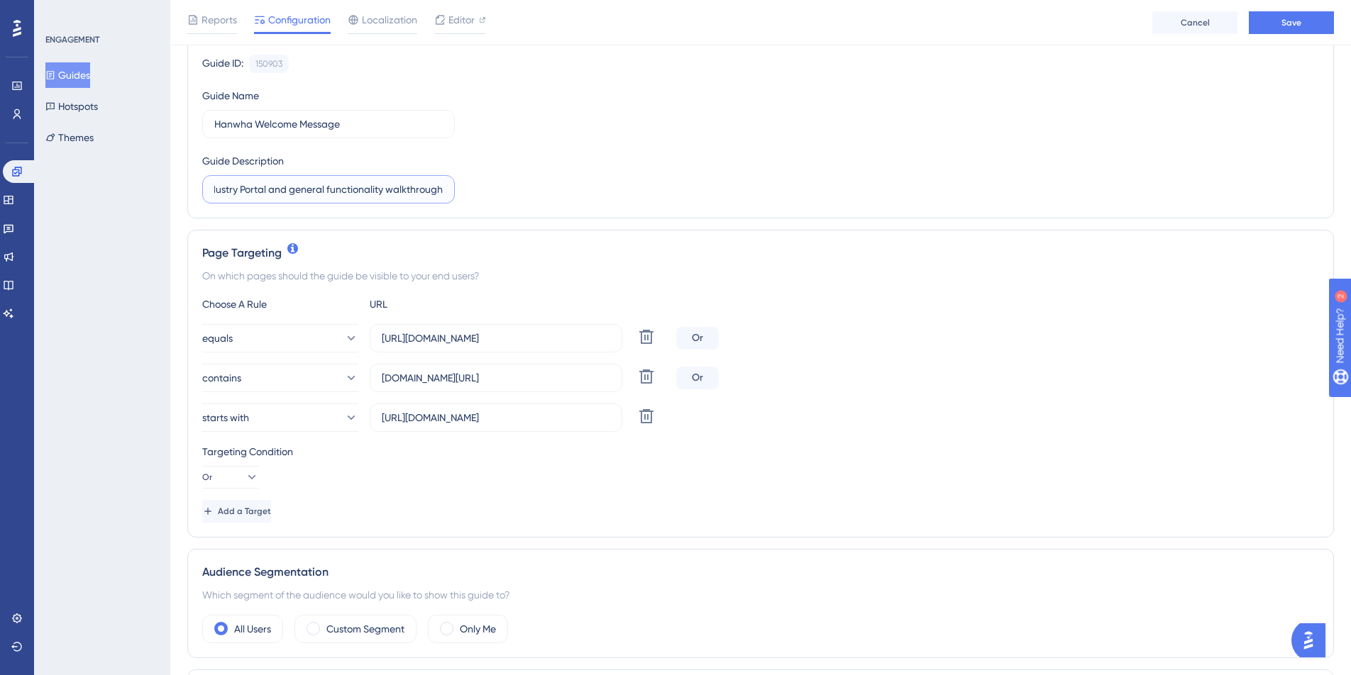
scroll to position [161, 0]
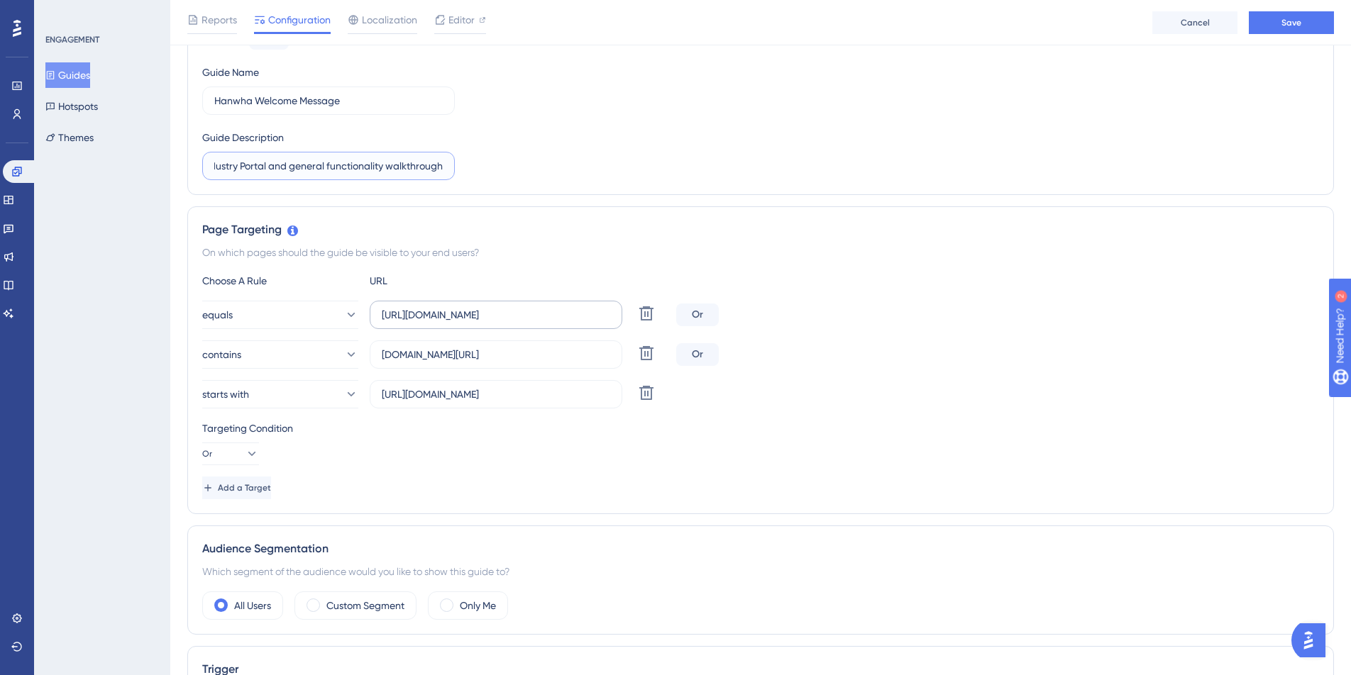
type input "Welcome to the Hanwha Australian Industry Portal and general functionality walk…"
click at [436, 317] on input "https://msq.benchon.com/dashboard" at bounding box center [496, 315] width 228 height 16
type input "https://hanwha.benchon.com/dashboard"
click at [400, 356] on input "msq.benchon.com/dashboard" at bounding box center [496, 355] width 228 height 16
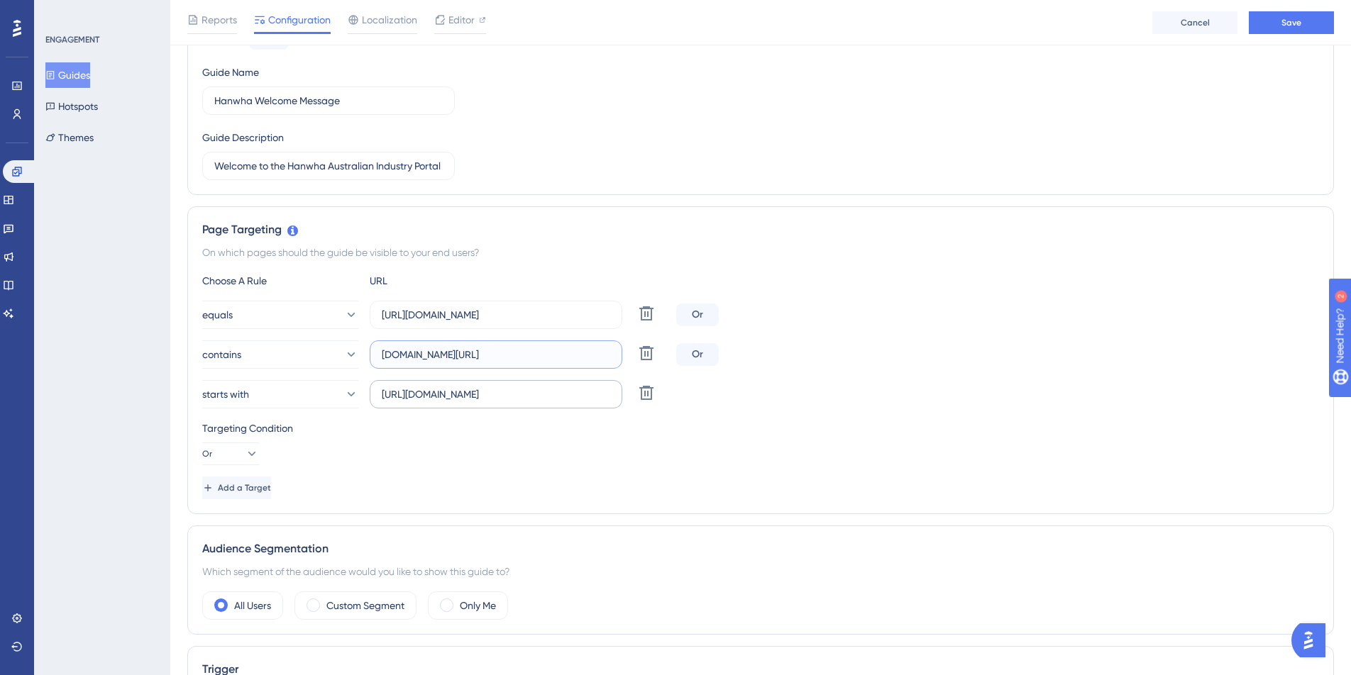
type input "hanwha.benchon.com/dashboard"
click at [435, 395] on input "https://msq.benchon.com/dashboard" at bounding box center [496, 395] width 228 height 16
type input "https://hanwha.benchon.com/dashboard"
click at [447, 481] on div "Add a Target" at bounding box center [760, 488] width 1117 height 23
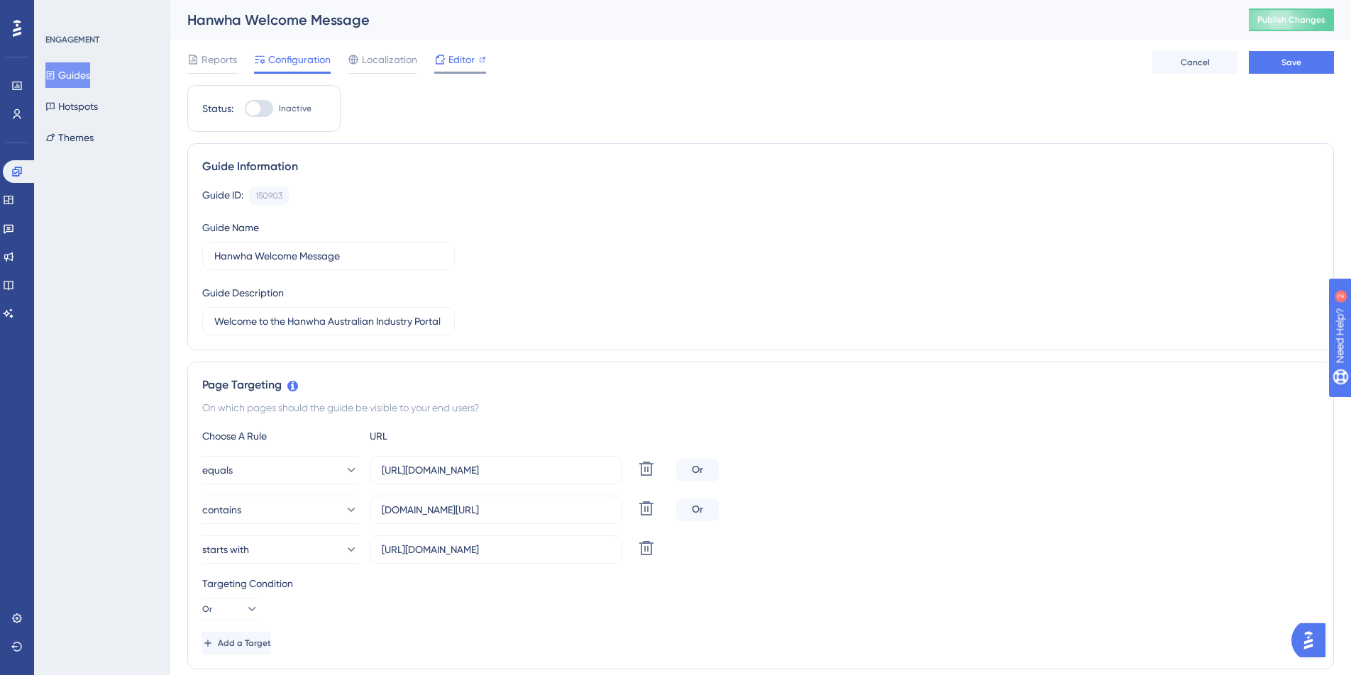
click at [453, 65] on span "Editor" at bounding box center [461, 59] width 26 height 17
click at [1294, 65] on span "Save" at bounding box center [1291, 62] width 20 height 11
click at [456, 62] on span "Editor" at bounding box center [461, 59] width 26 height 17
click at [459, 61] on span "Editor" at bounding box center [461, 59] width 26 height 17
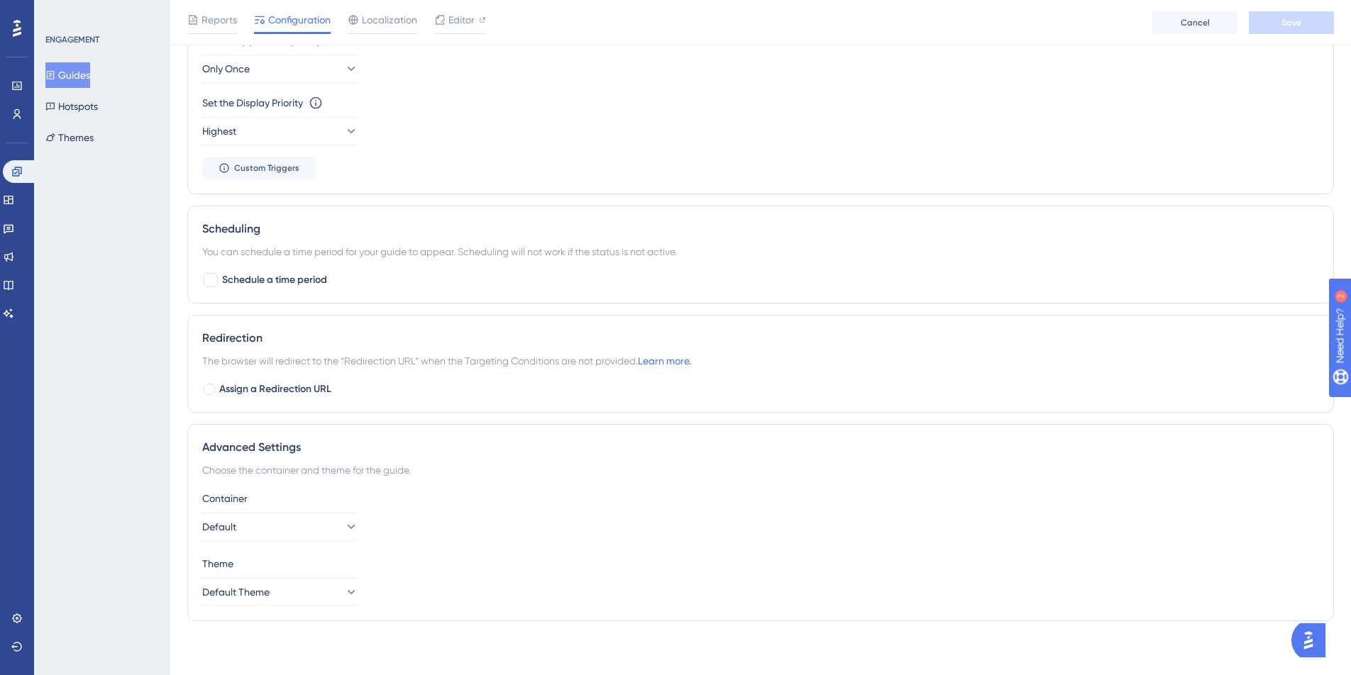
scroll to position [875, 0]
click at [343, 524] on icon at bounding box center [350, 524] width 14 height 14
click at [417, 560] on div "Theme" at bounding box center [760, 561] width 1117 height 17
click at [343, 590] on icon at bounding box center [350, 589] width 14 height 14
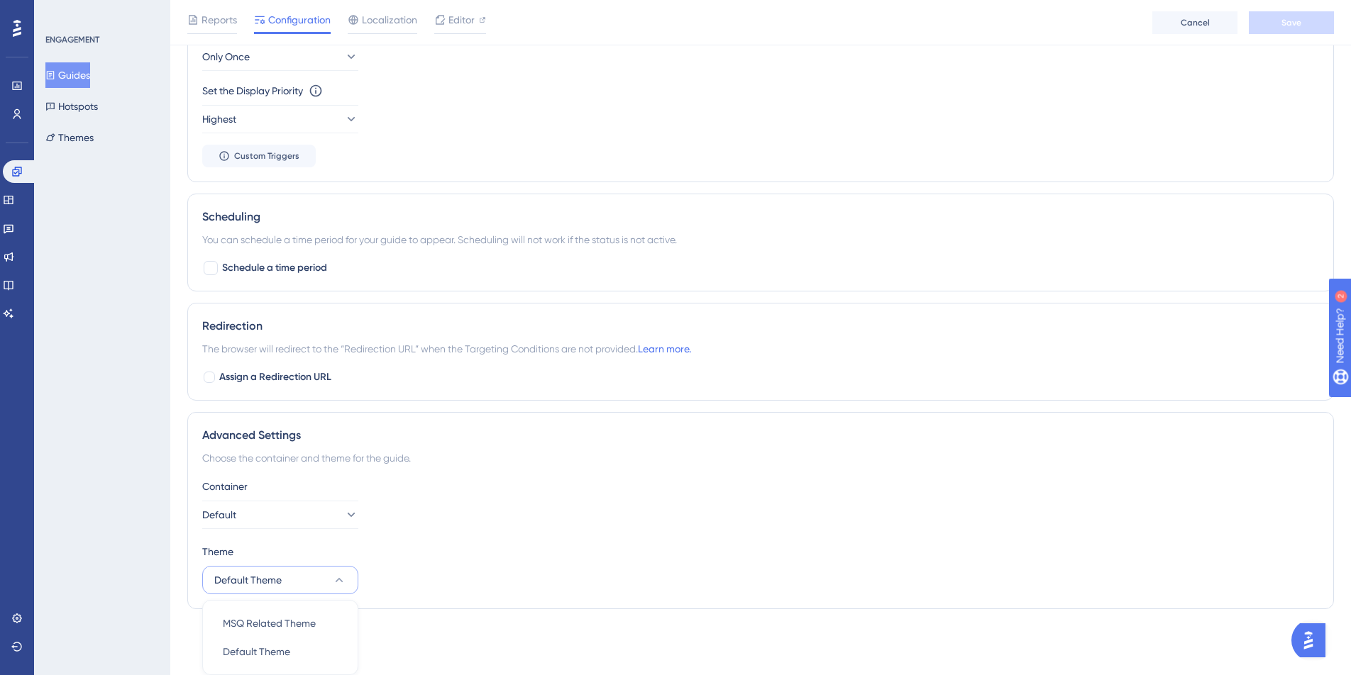
click at [411, 564] on div "Theme Default Theme MSQ Related Theme MSQ Related Theme Default Theme Default T…" at bounding box center [760, 568] width 1117 height 51
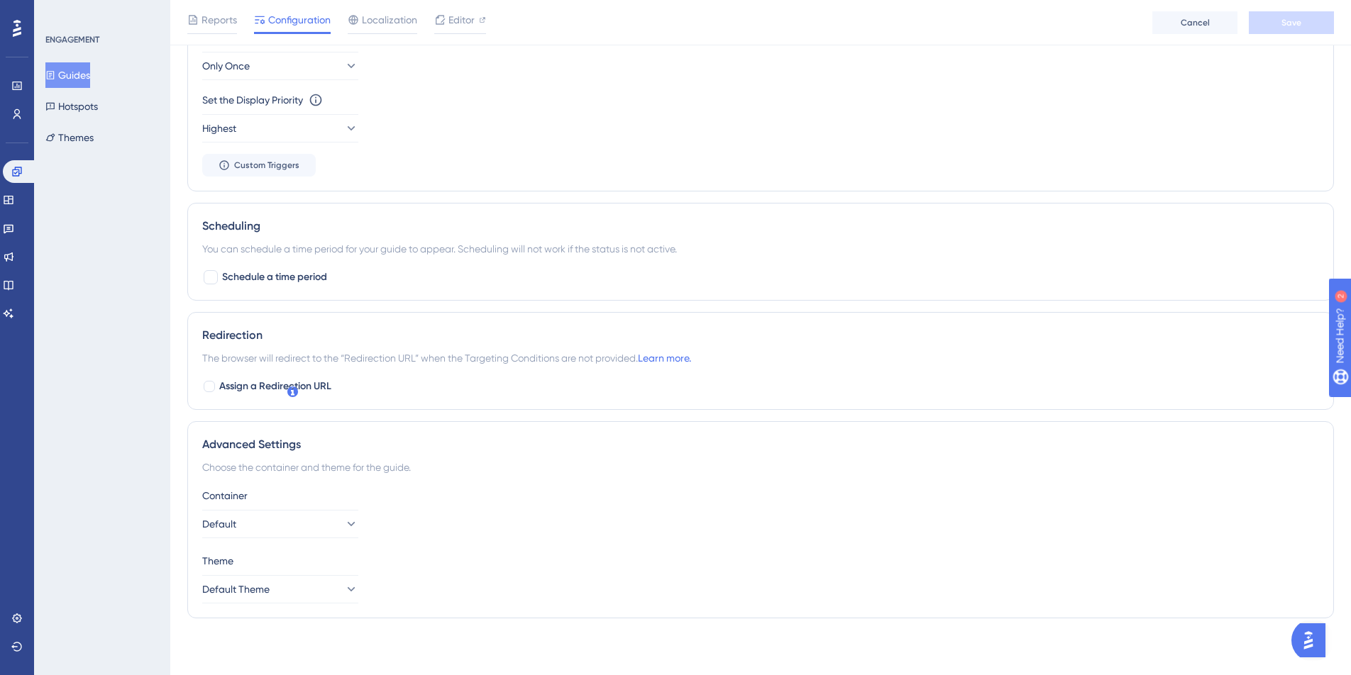
scroll to position [875, 0]
click at [74, 134] on button "Themes" at bounding box center [69, 138] width 48 height 26
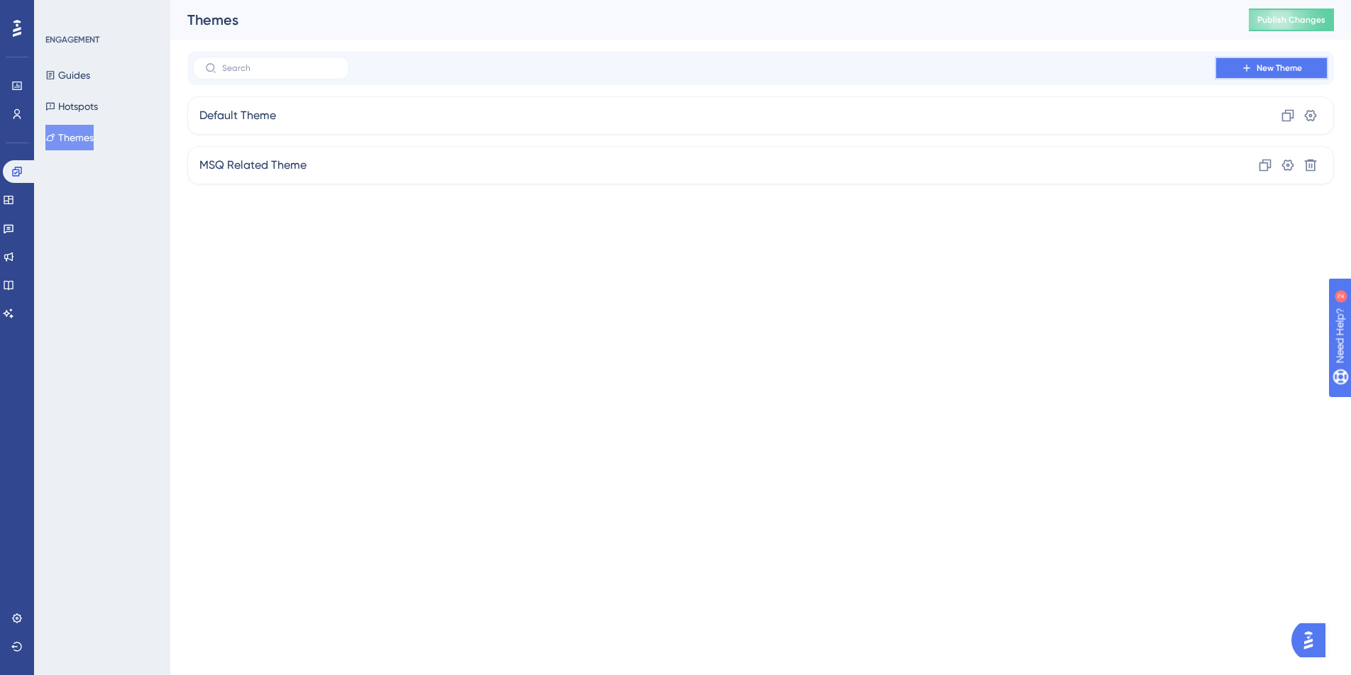
click at [1249, 67] on icon at bounding box center [1246, 67] width 11 height 11
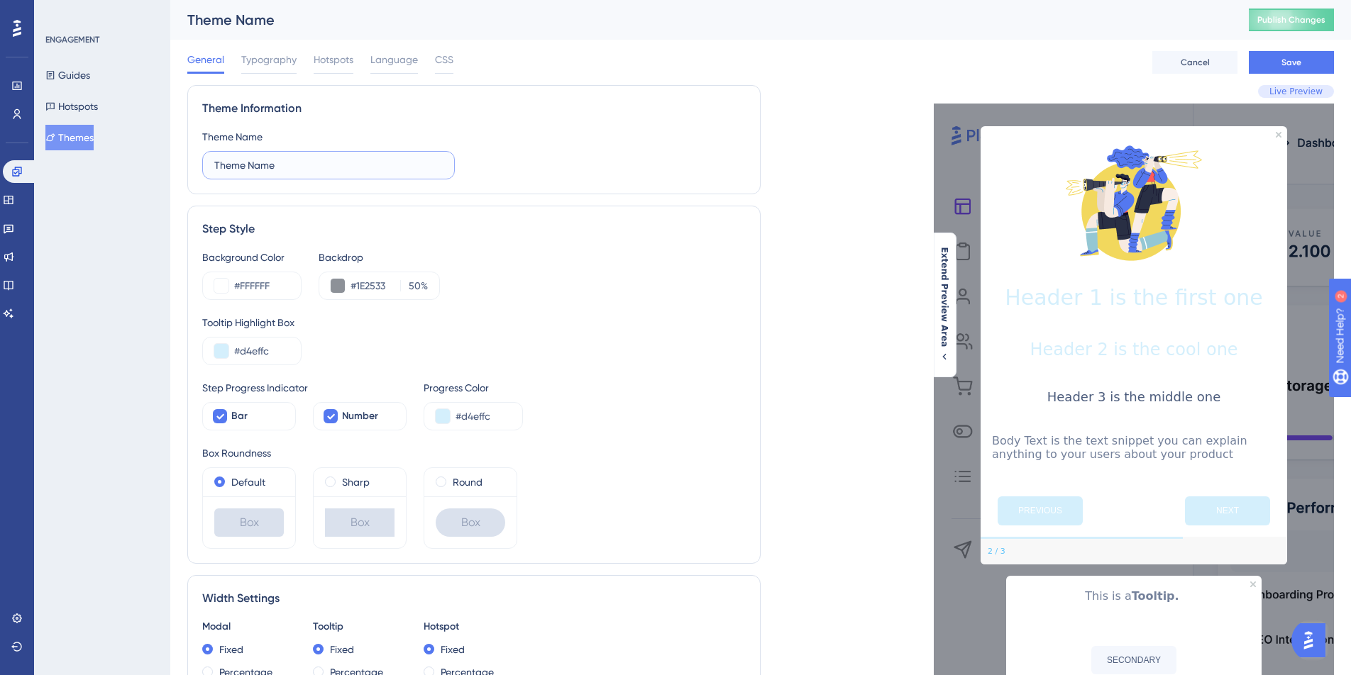
drag, startPoint x: 288, startPoint y: 166, endPoint x: 194, endPoint y: 158, distance: 94.7
click at [194, 158] on div "Theme Information Theme Name Theme Name" at bounding box center [473, 139] width 573 height 109
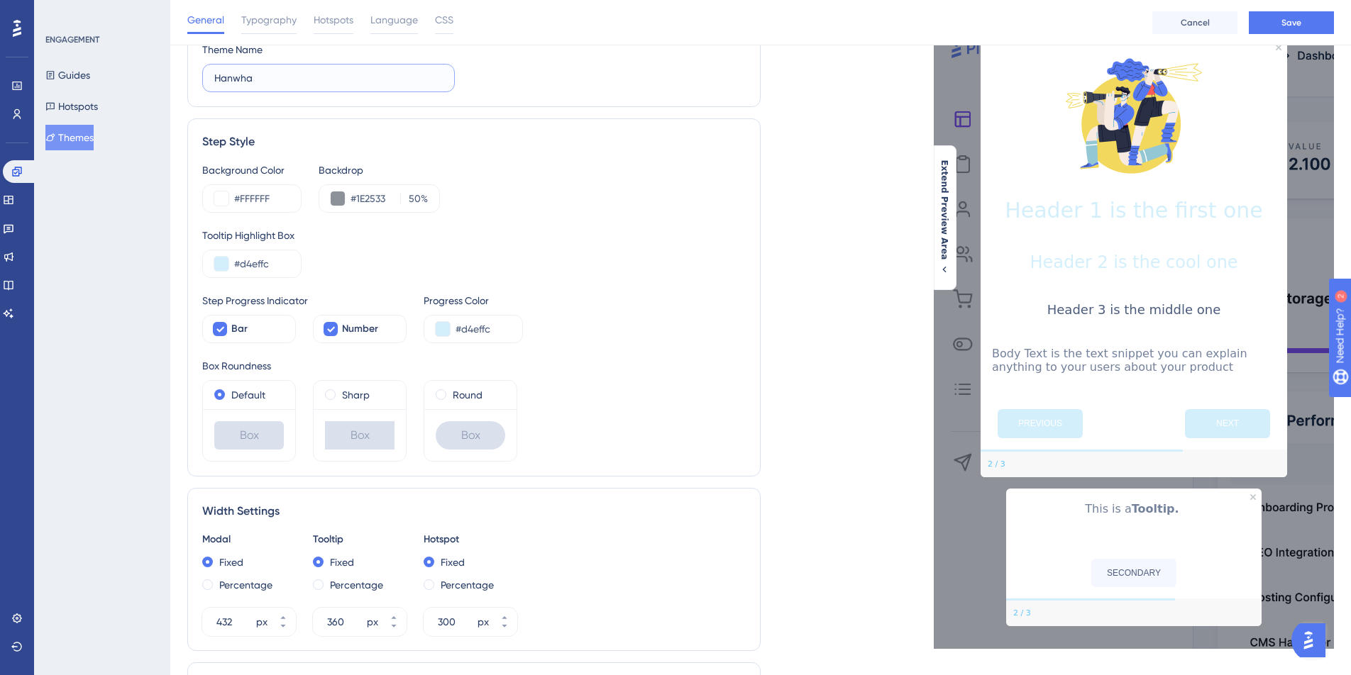
scroll to position [94, 0]
type input "Hanwha"
click at [274, 263] on input "#d4effc" at bounding box center [261, 263] width 55 height 17
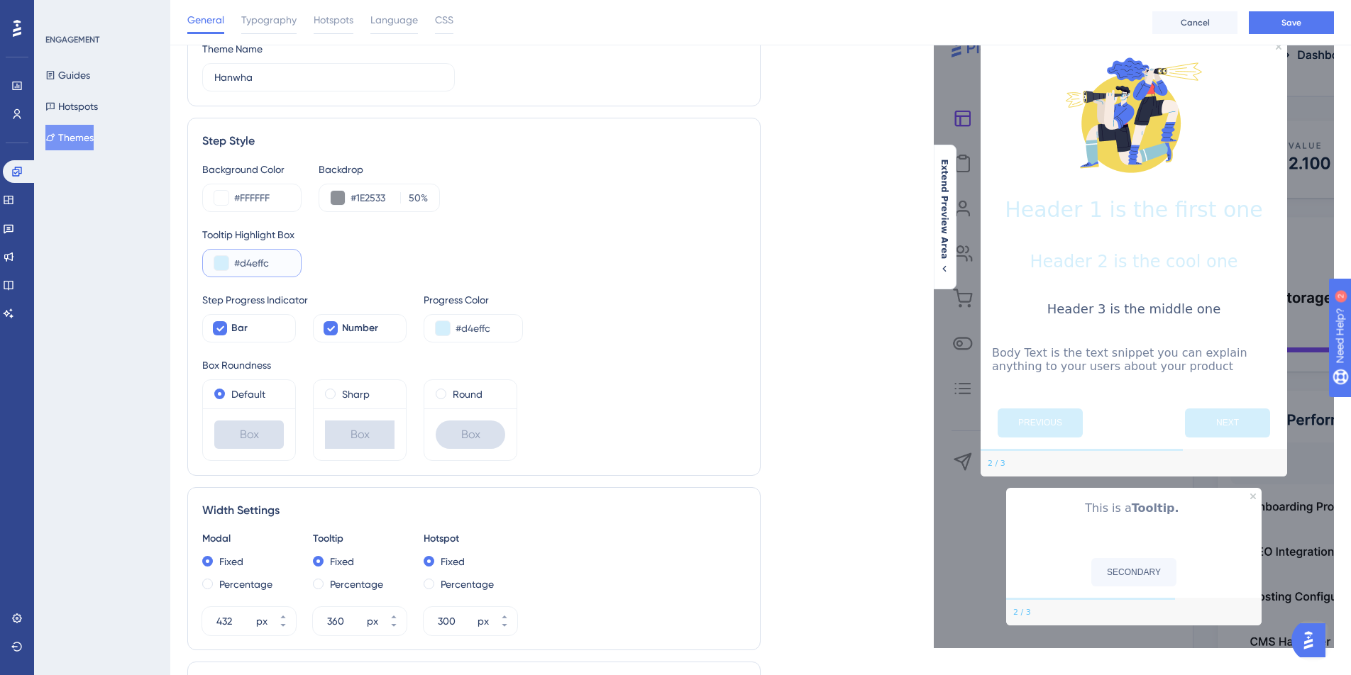
paste input "FF6600"
type input "#FF6600"
click at [348, 263] on div "Tooltip Highlight Box #FF6600" at bounding box center [473, 251] width 543 height 51
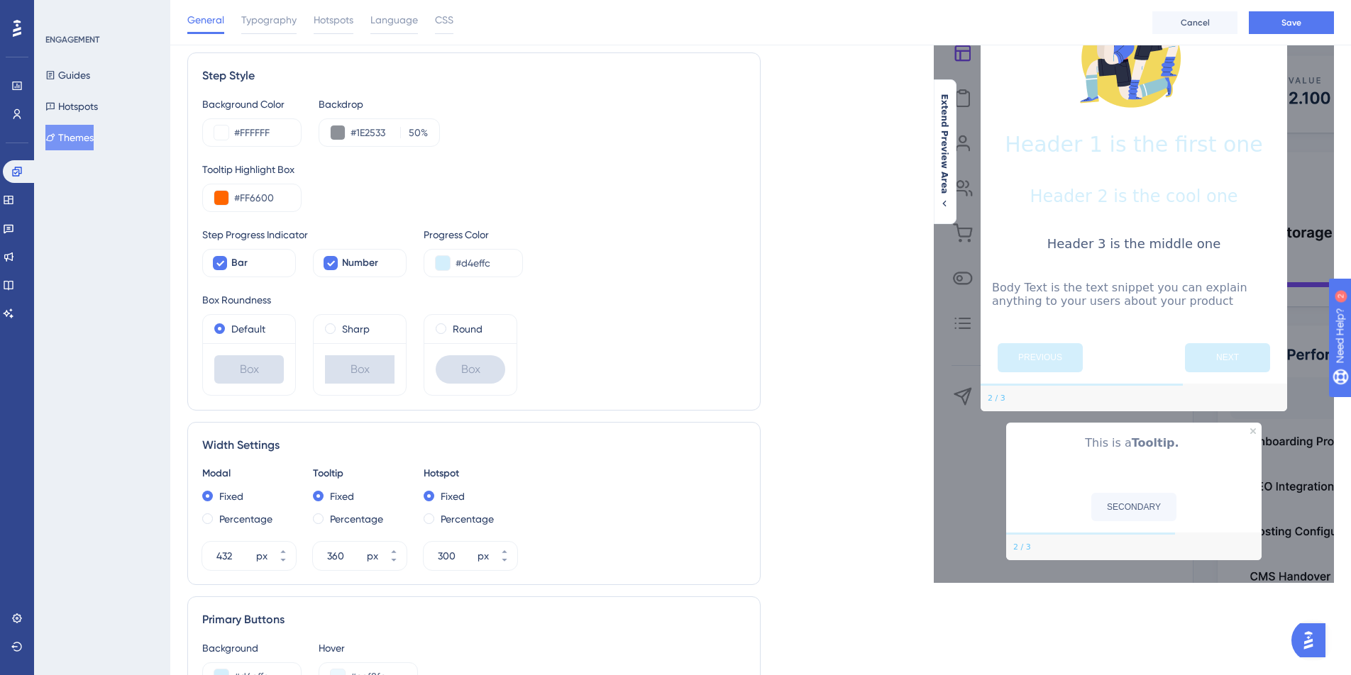
scroll to position [161, 0]
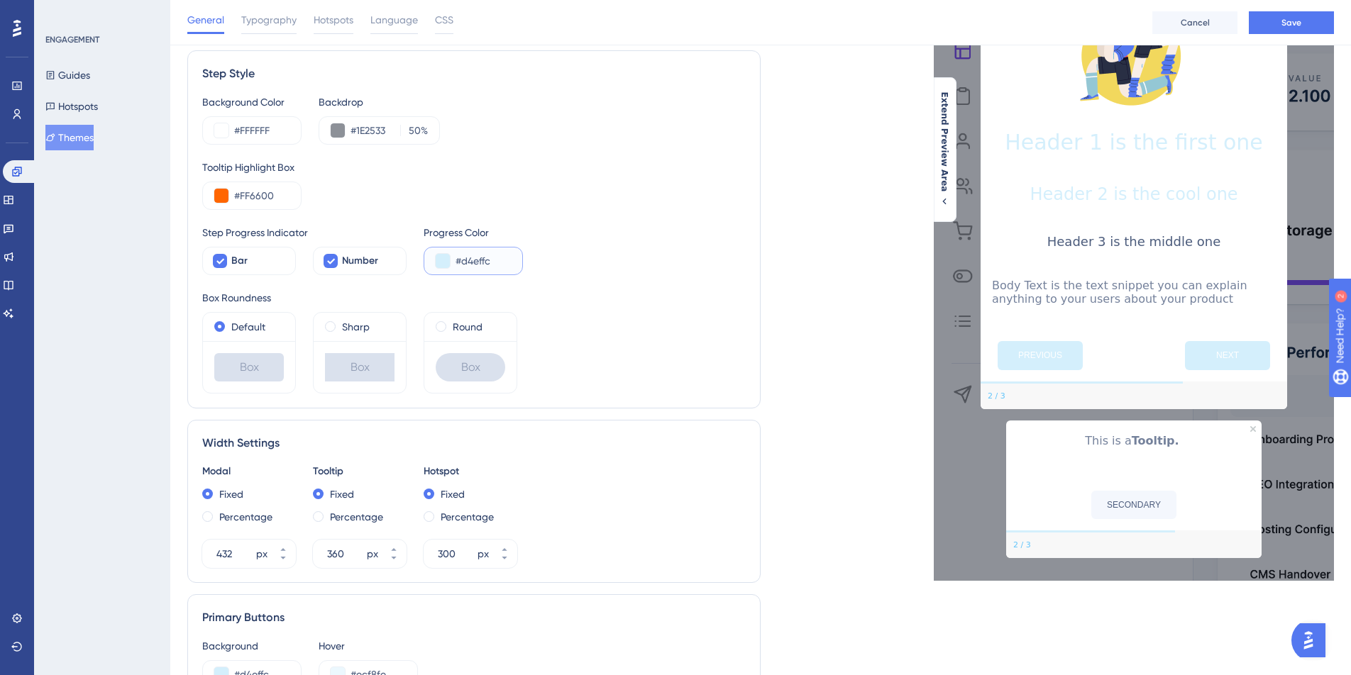
click at [497, 263] on input "#d4effc" at bounding box center [482, 261] width 55 height 17
paste input "FF6600"
type input "#FF6600"
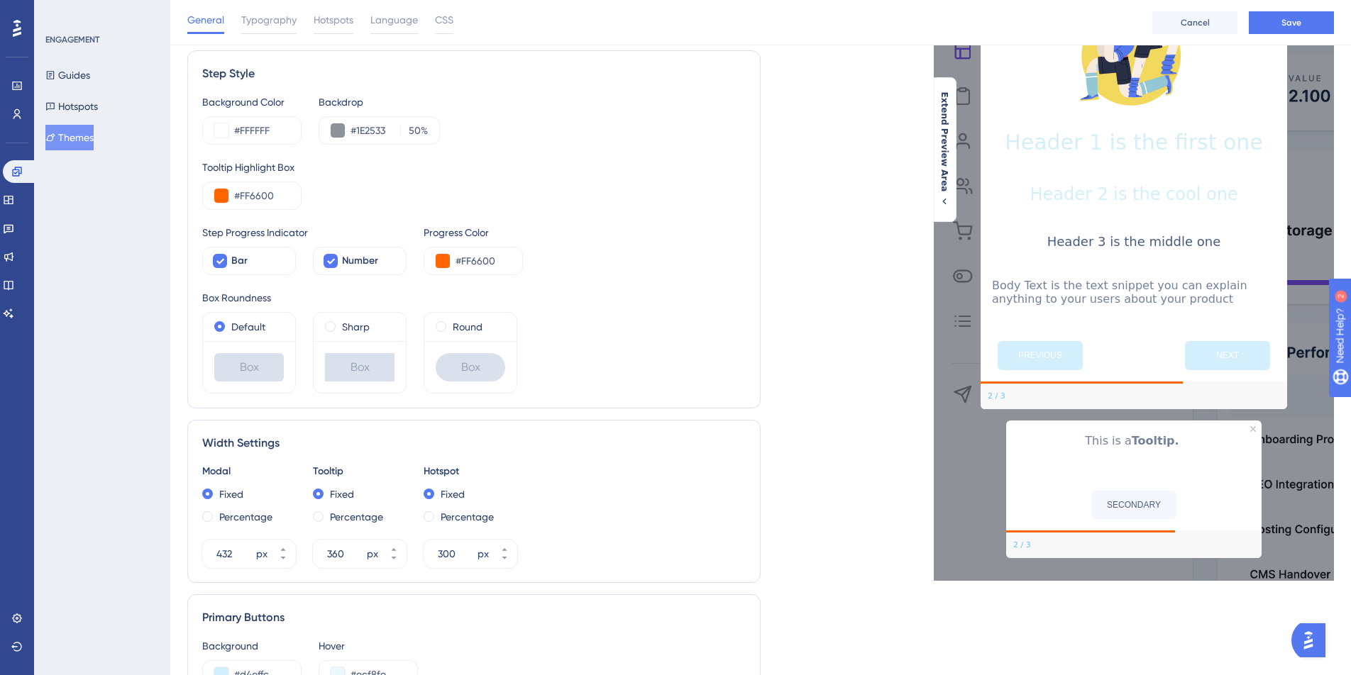
click at [577, 289] on div "Box Roundness" at bounding box center [473, 297] width 543 height 17
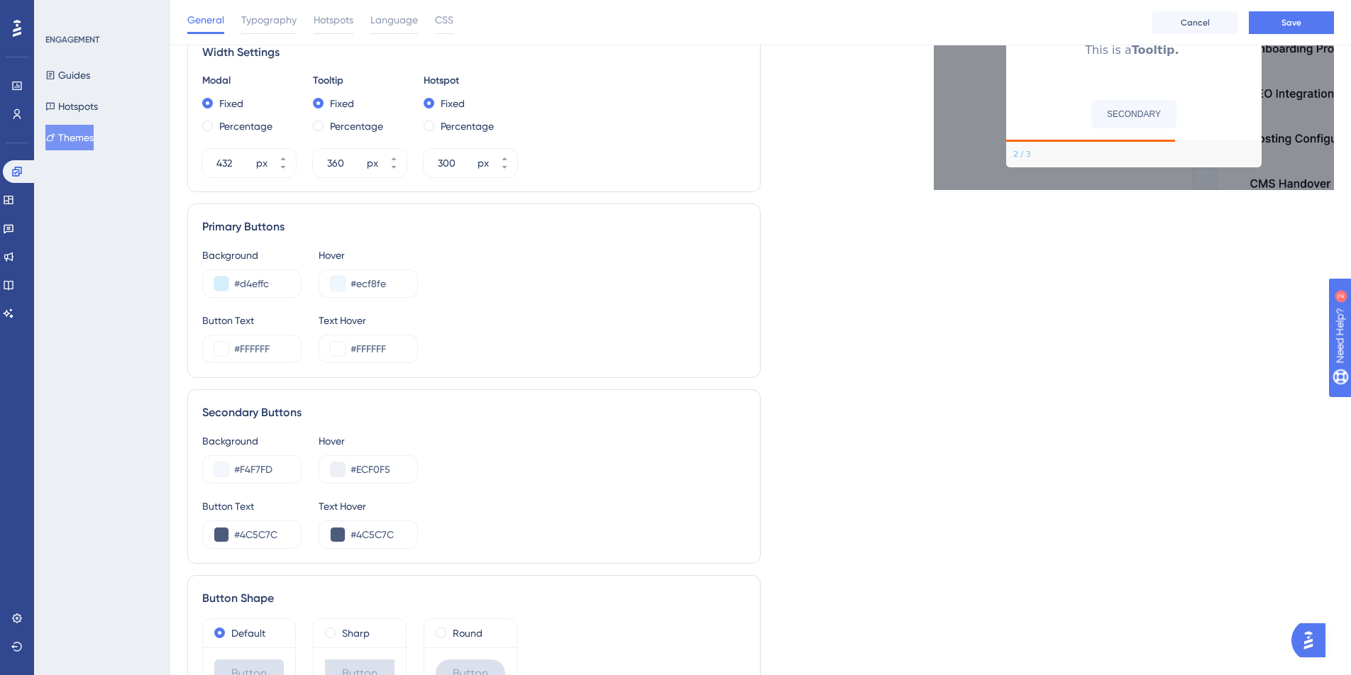
scroll to position [553, 0]
click at [275, 285] on input "#d4effc" at bounding box center [261, 283] width 55 height 17
paste input "FF6600"
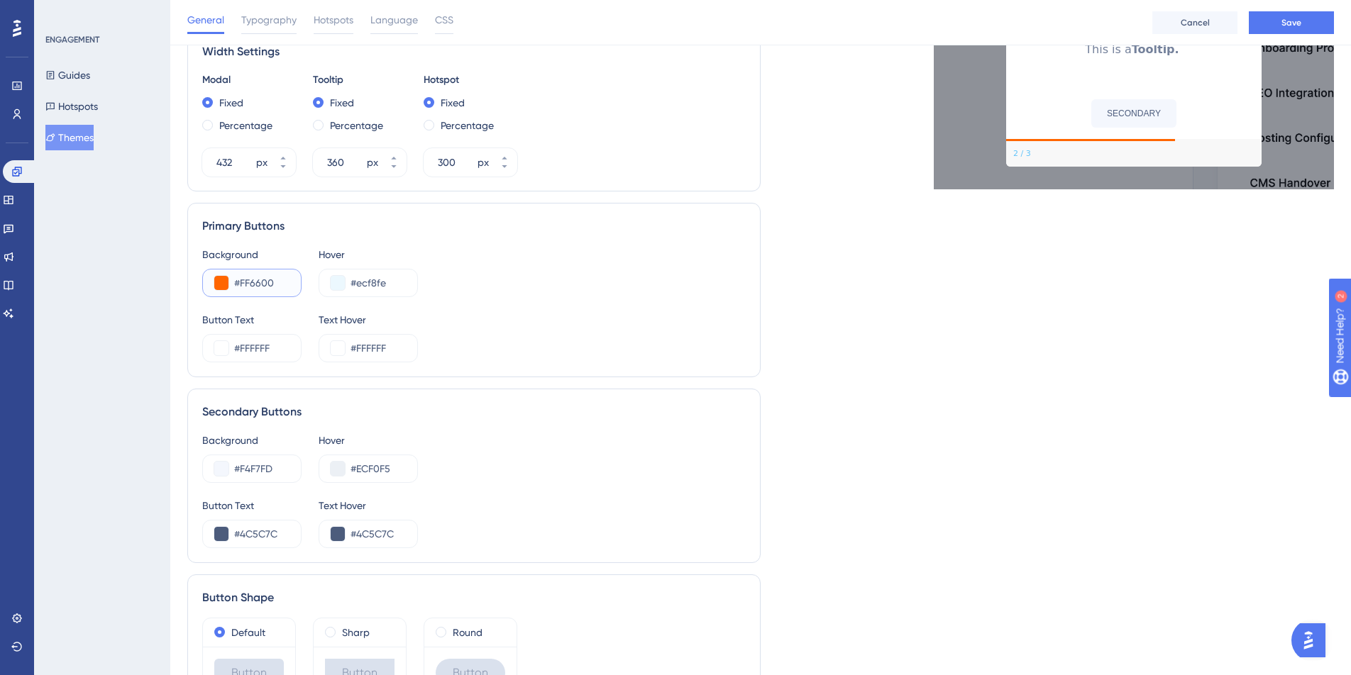
type input "#FF6600"
drag, startPoint x: 392, startPoint y: 284, endPoint x: 341, endPoint y: 285, distance: 50.4
click at [341, 285] on div "#ecf8fe" at bounding box center [368, 283] width 99 height 28
paste input "F5A166"
type input "#F5A166"
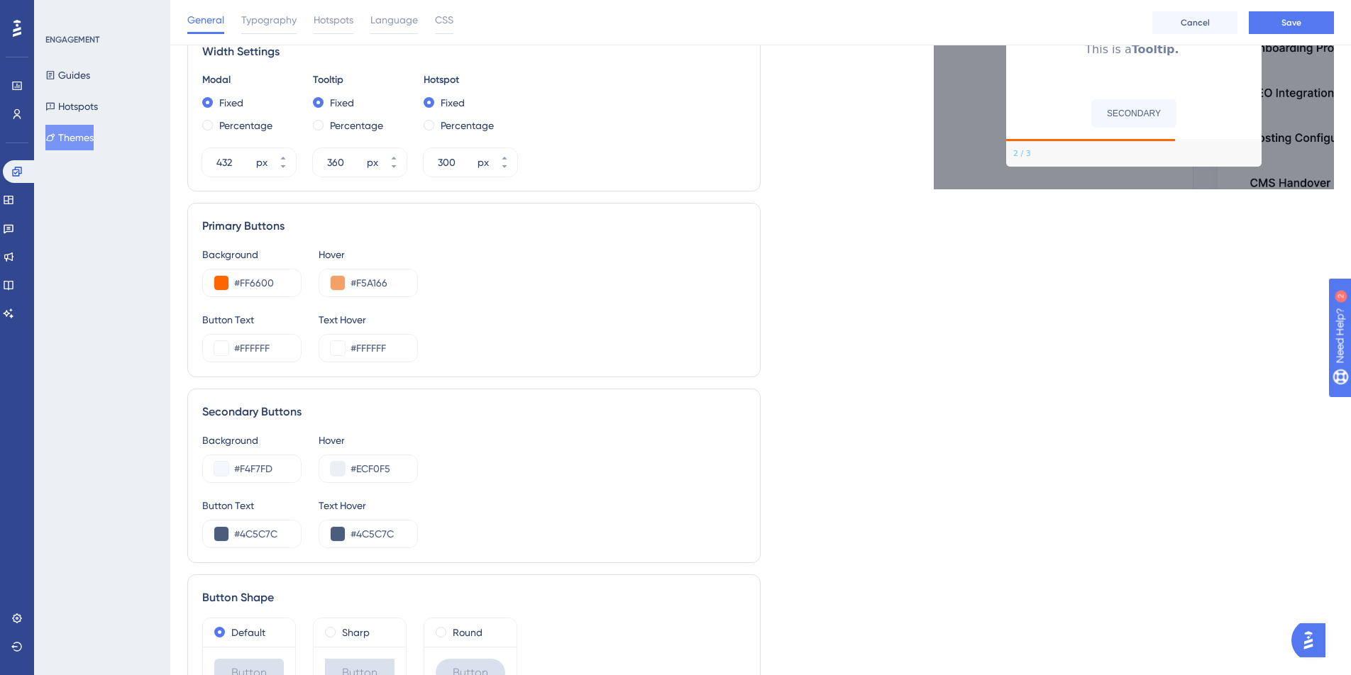
click at [455, 304] on div "Background #FF6600 Hover #F5A166 Button Text #FFFFFF Text Hover #FFFFFF" at bounding box center [473, 304] width 543 height 116
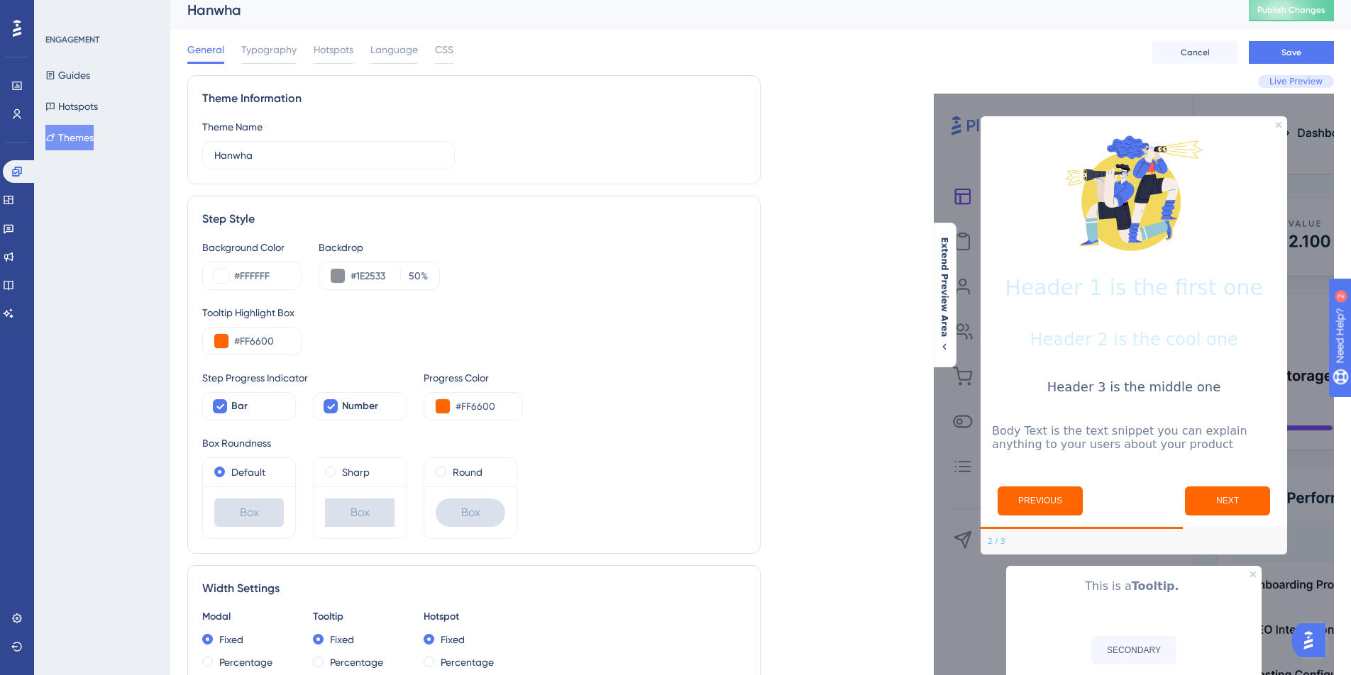
scroll to position [0, 0]
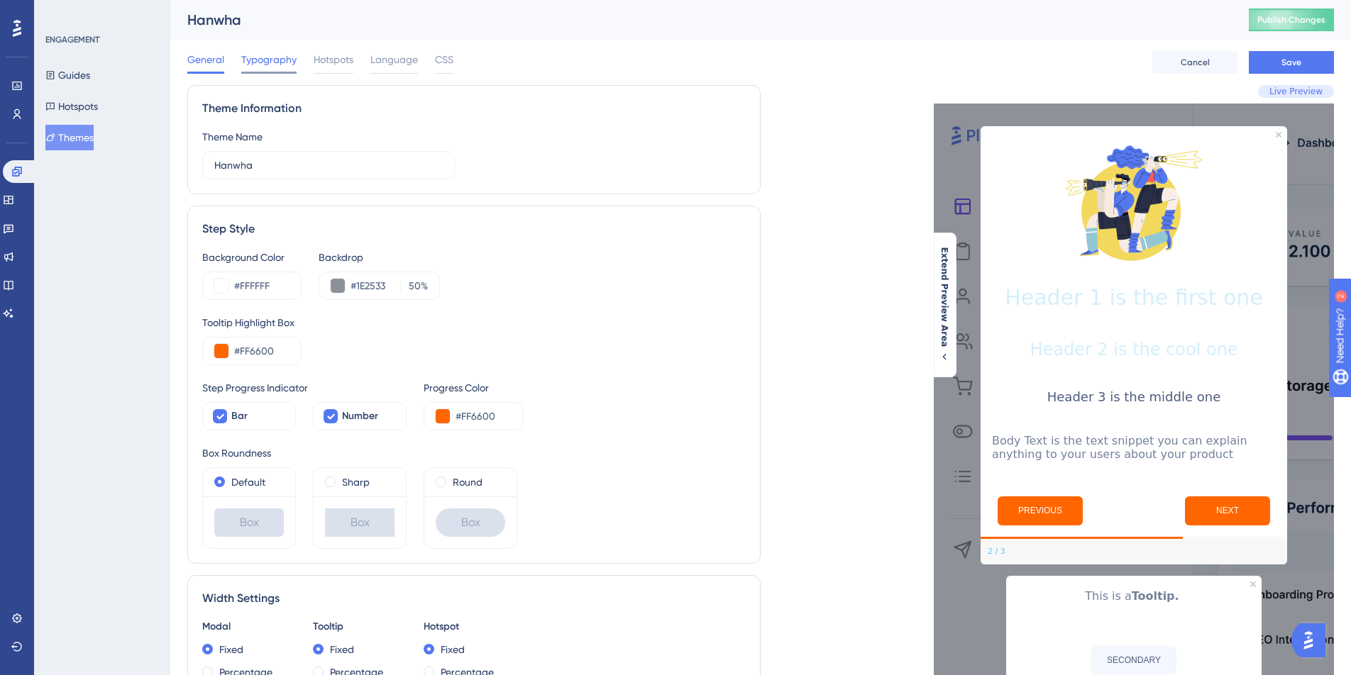
click at [269, 64] on span "Typography" at bounding box center [268, 59] width 55 height 17
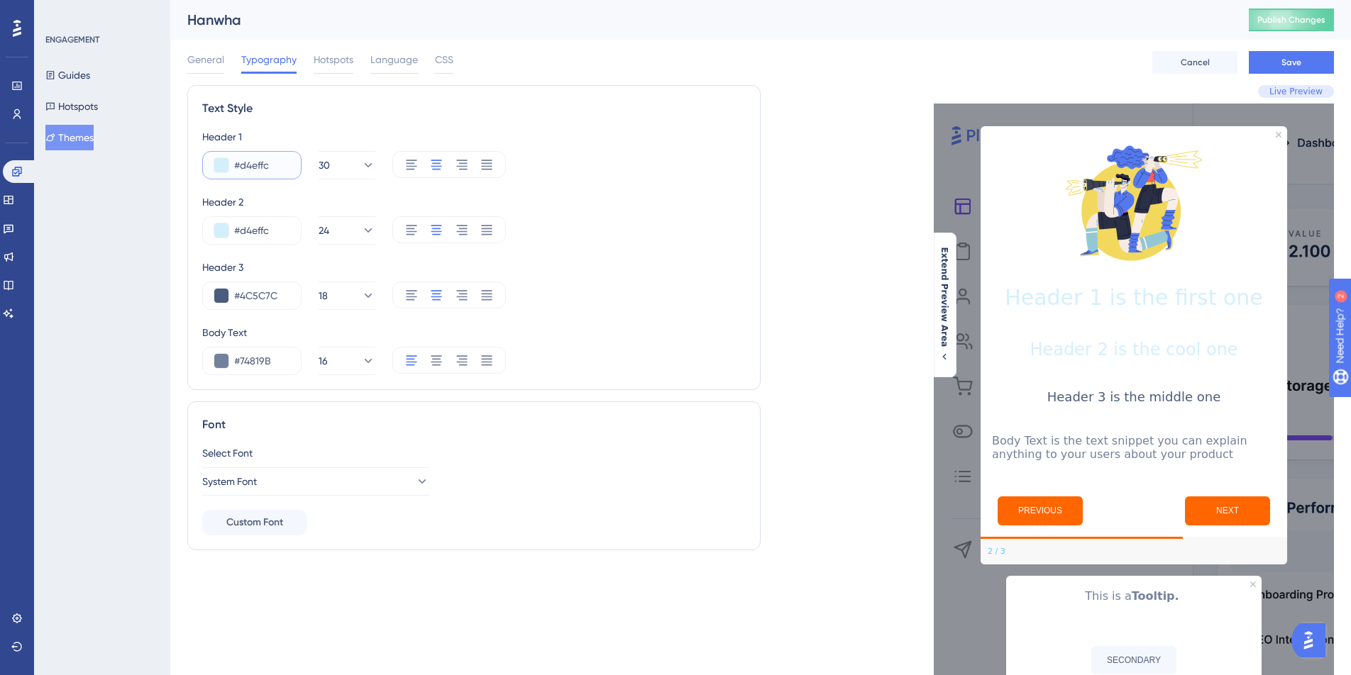
click at [271, 165] on input "#d4effc" at bounding box center [261, 165] width 55 height 17
paste input "FF6600"
type input "#FF6600"
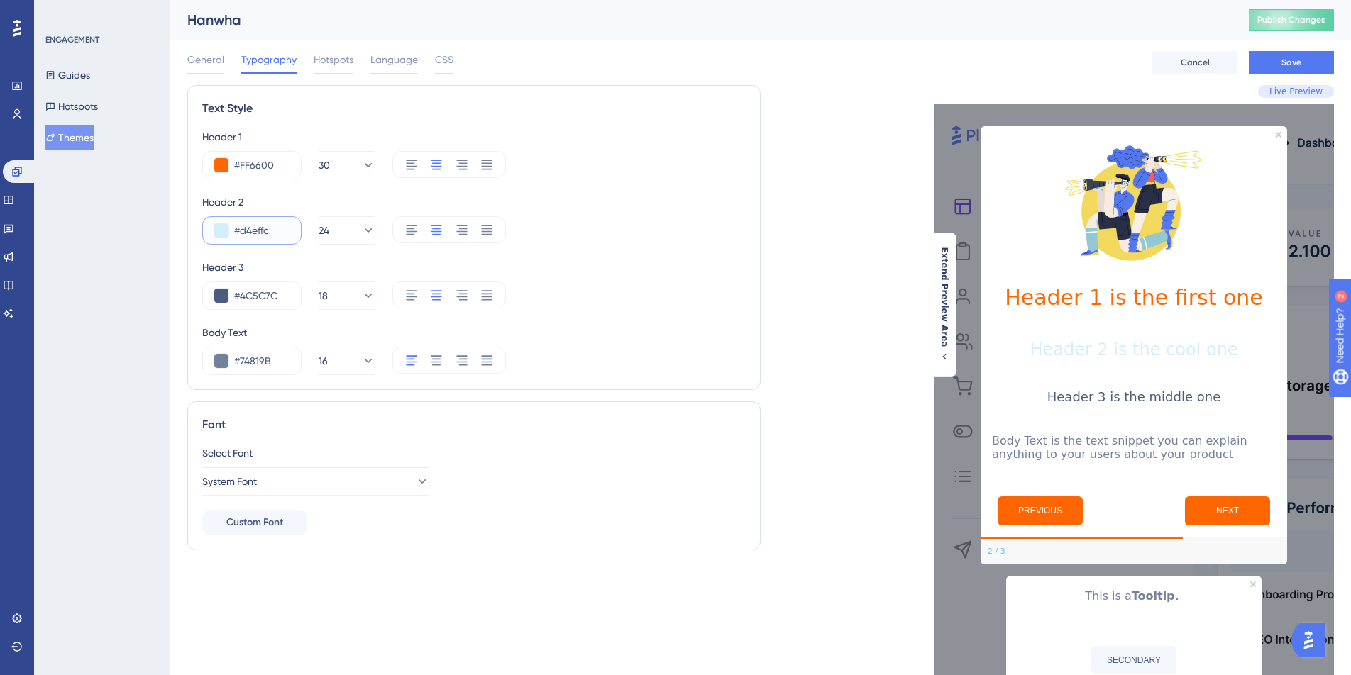
drag, startPoint x: 273, startPoint y: 230, endPoint x: 213, endPoint y: 230, distance: 60.3
click at [213, 229] on div "#d4effc" at bounding box center [251, 230] width 99 height 28
paste input "F5A166"
type input "#F5A166"
click at [414, 482] on icon at bounding box center [421, 482] width 14 height 14
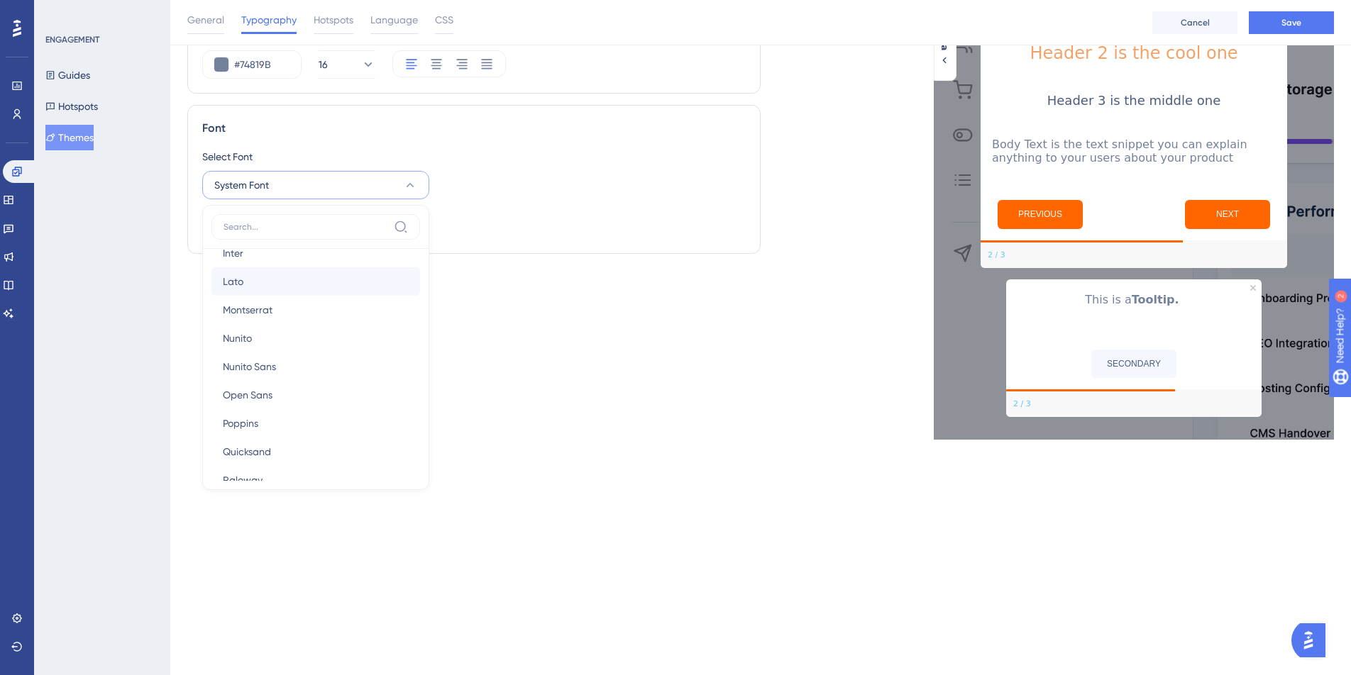
scroll to position [114, 0]
click at [278, 407] on button "Poppins Poppins" at bounding box center [315, 413] width 209 height 28
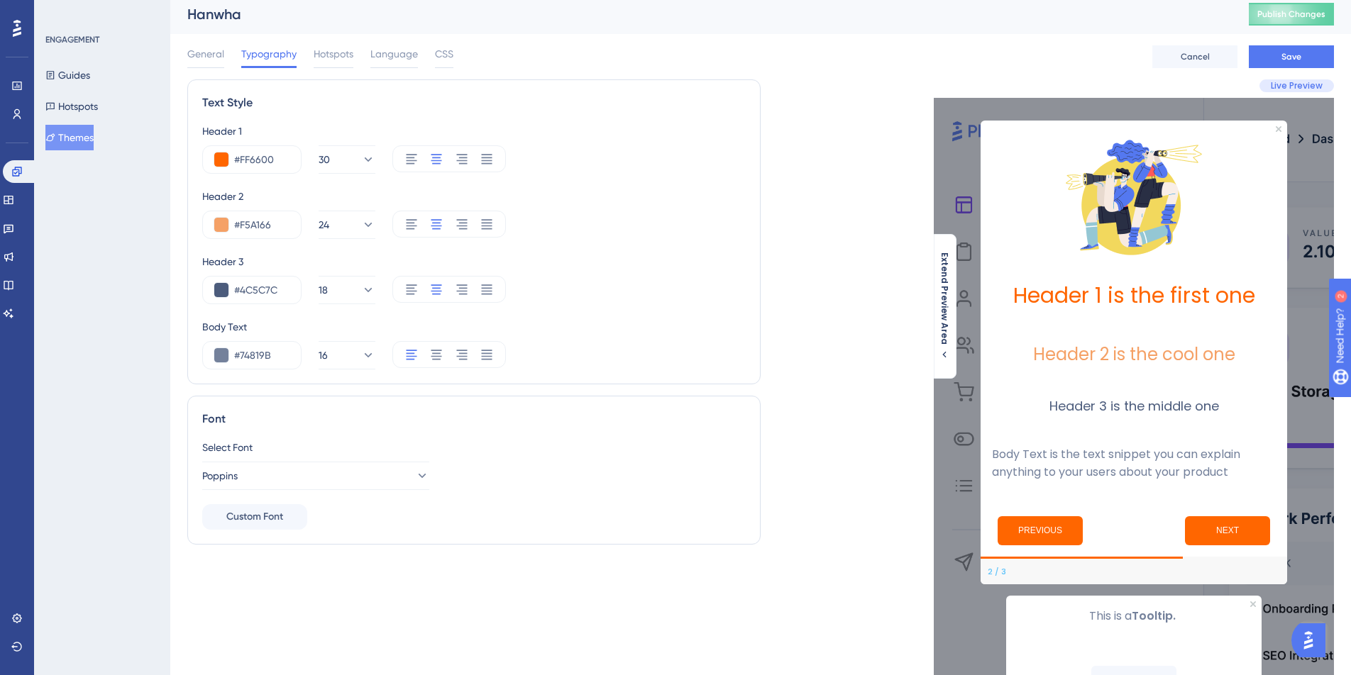
scroll to position [0, 0]
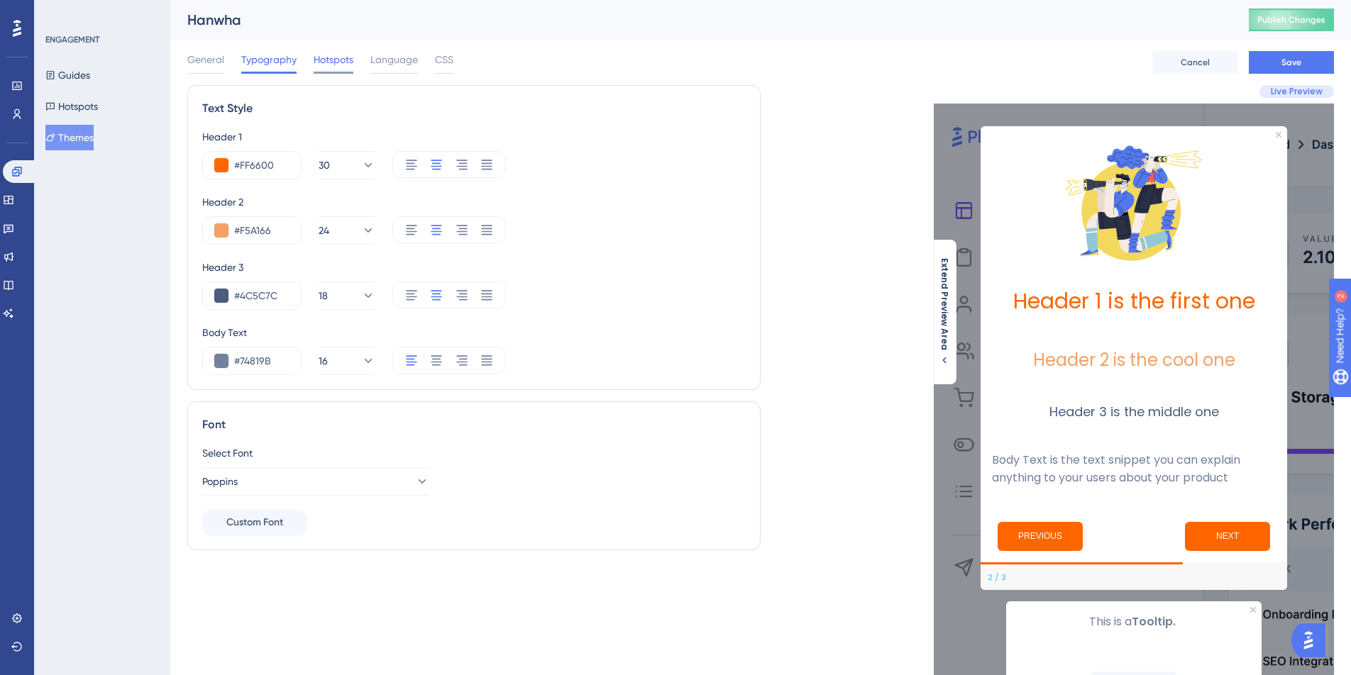
click at [333, 61] on span "Hotspots" at bounding box center [334, 59] width 40 height 17
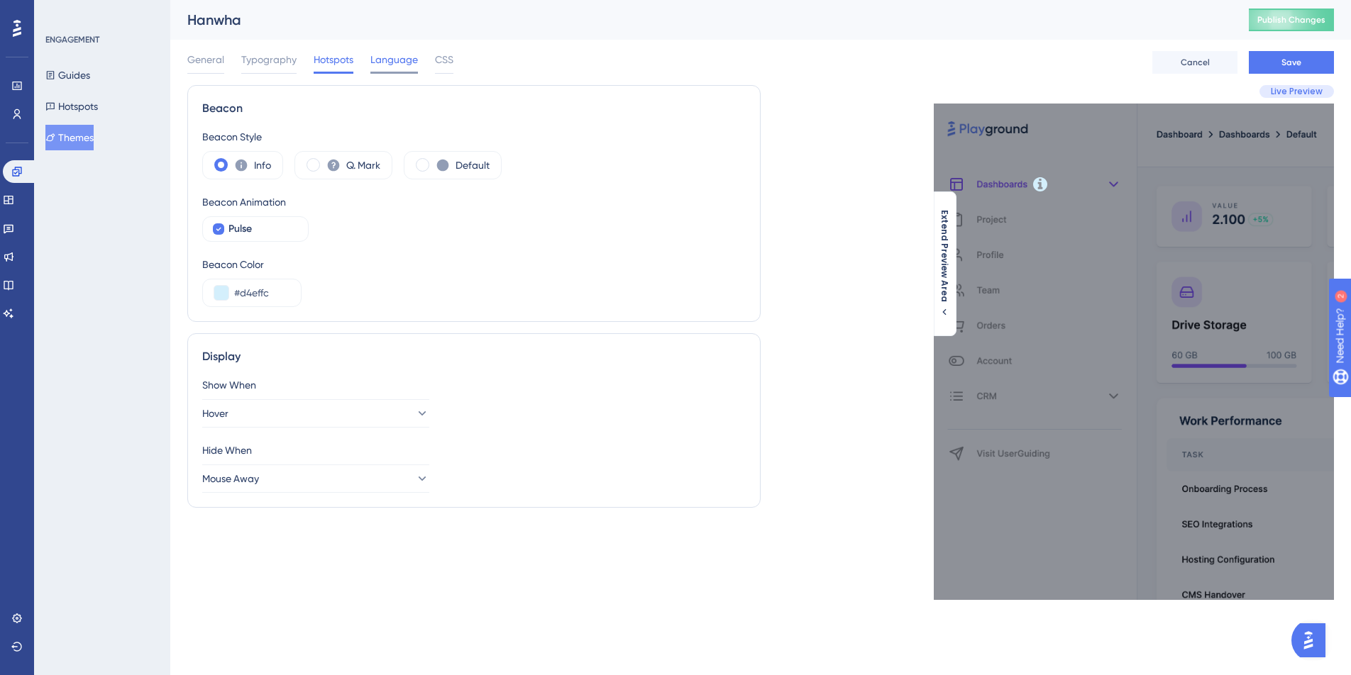
click at [393, 62] on span "Language" at bounding box center [394, 59] width 48 height 17
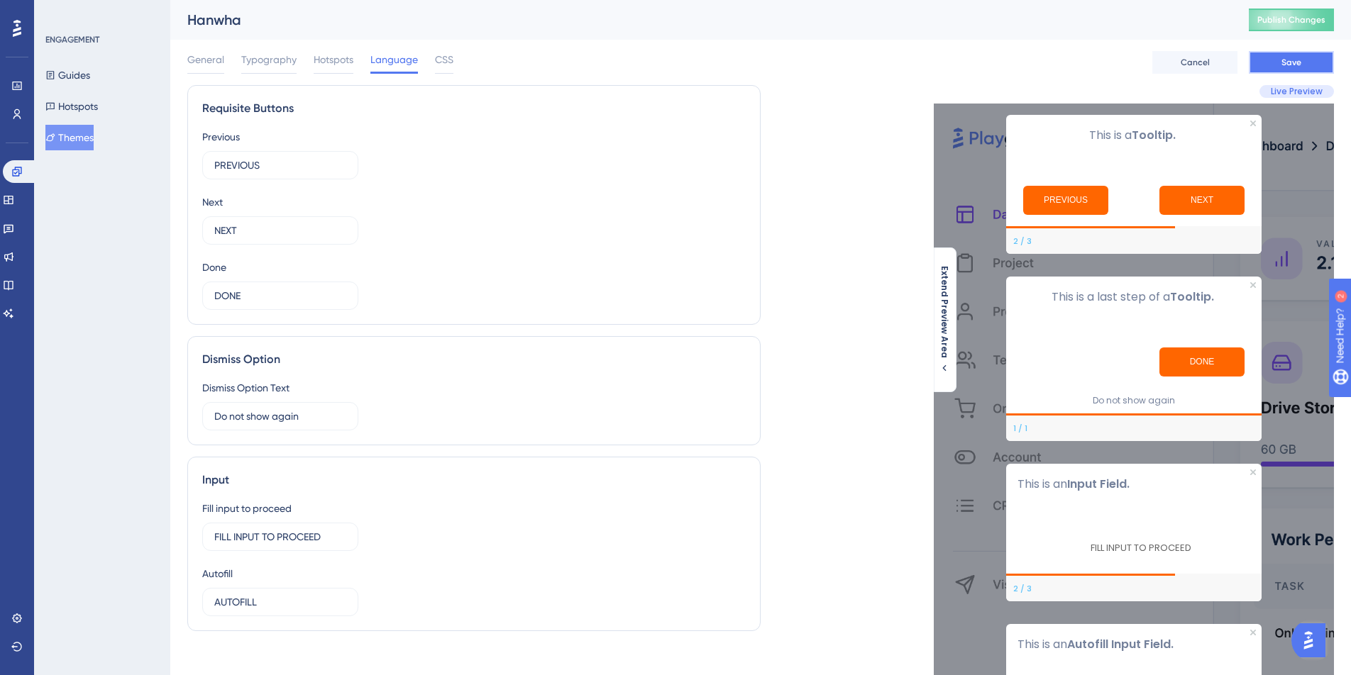
click at [1298, 64] on span "Save" at bounding box center [1291, 62] width 20 height 11
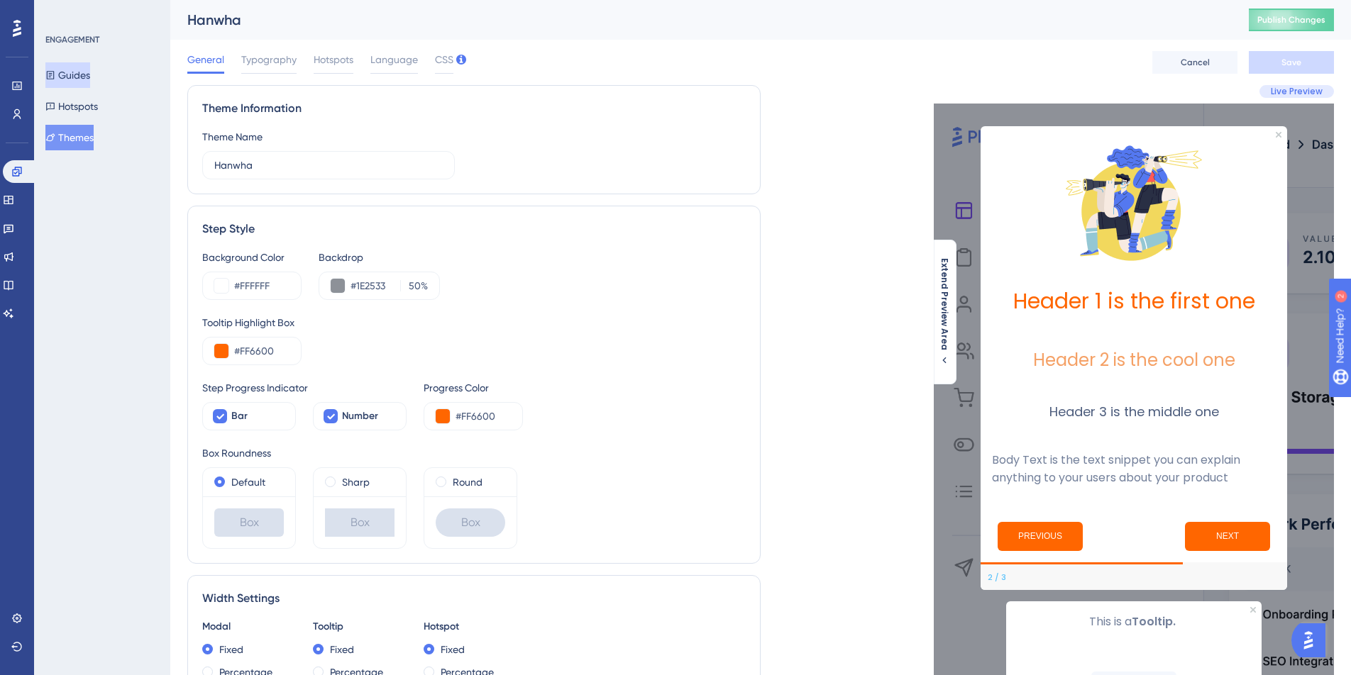
click at [77, 77] on button "Guides" at bounding box center [67, 75] width 45 height 26
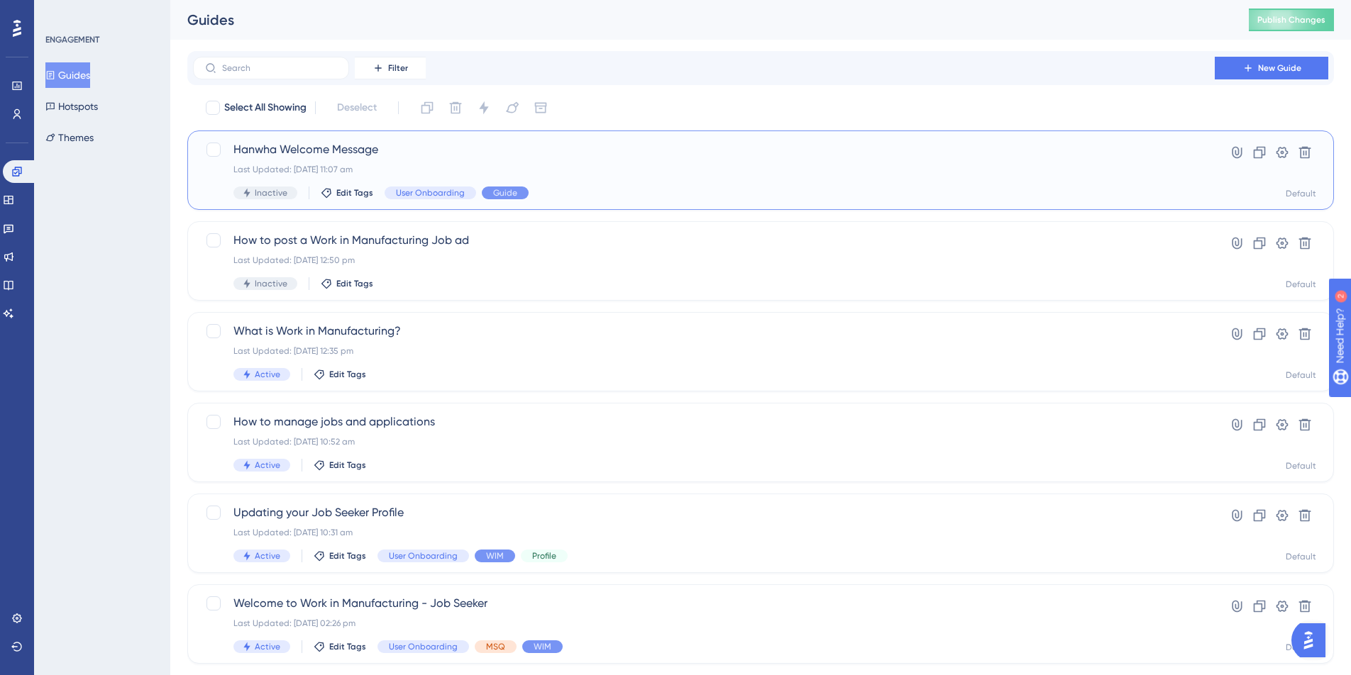
click at [516, 153] on span "Hanwha Welcome Message" at bounding box center [703, 149] width 941 height 17
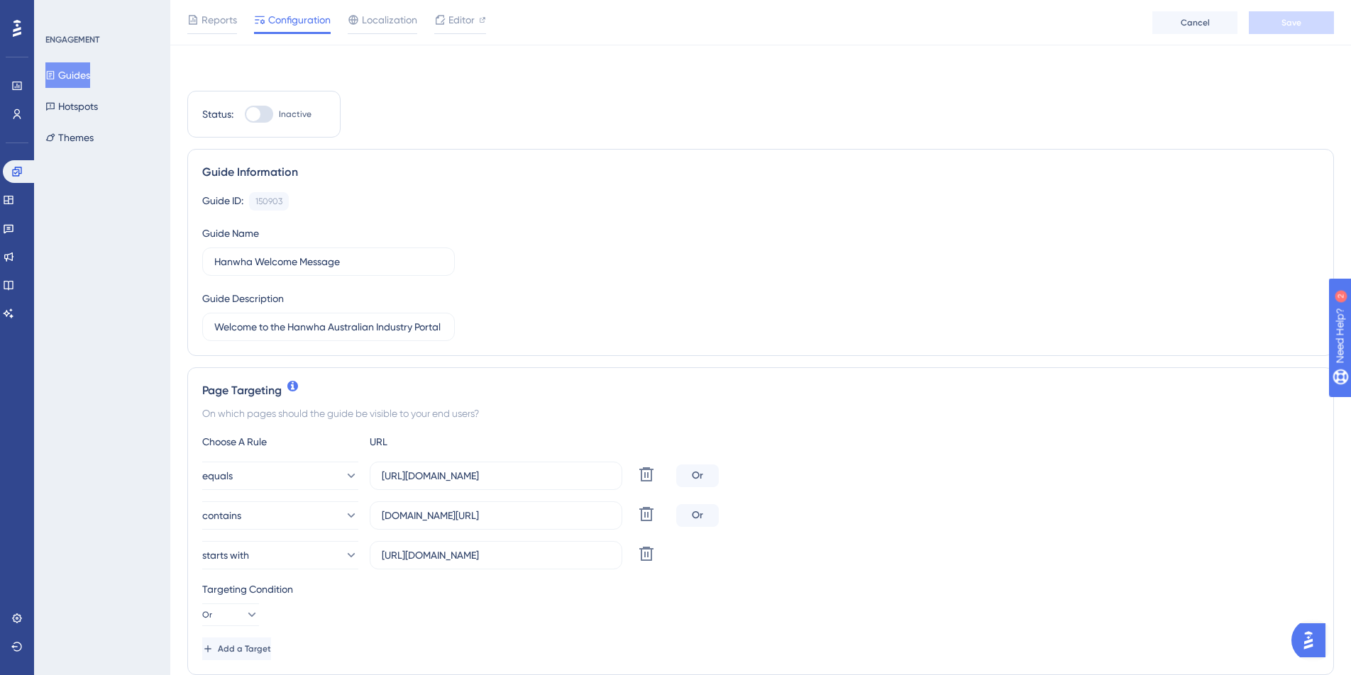
scroll to position [875, 0]
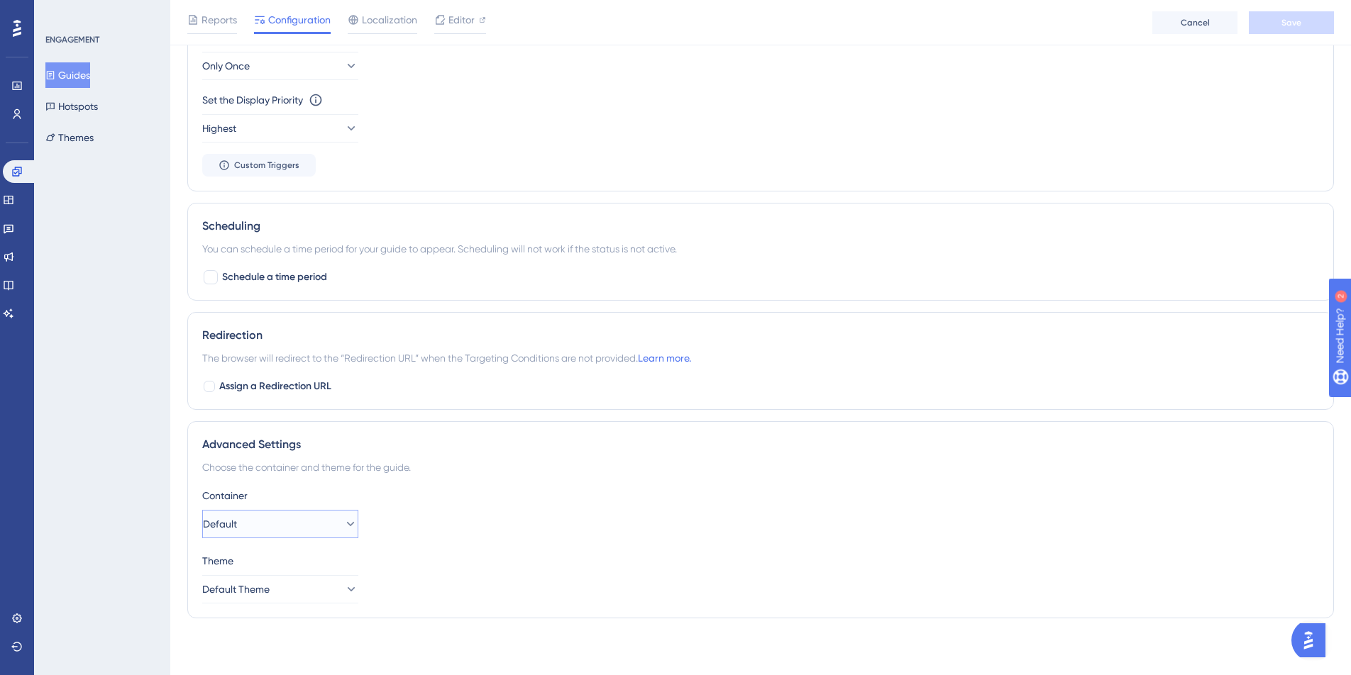
click at [343, 526] on icon at bounding box center [350, 524] width 14 height 14
click at [424, 542] on div "Container Default Demo Demo MSQ MSQ Default Default Theme Default Theme" at bounding box center [760, 545] width 1117 height 116
click at [343, 595] on icon at bounding box center [350, 589] width 14 height 14
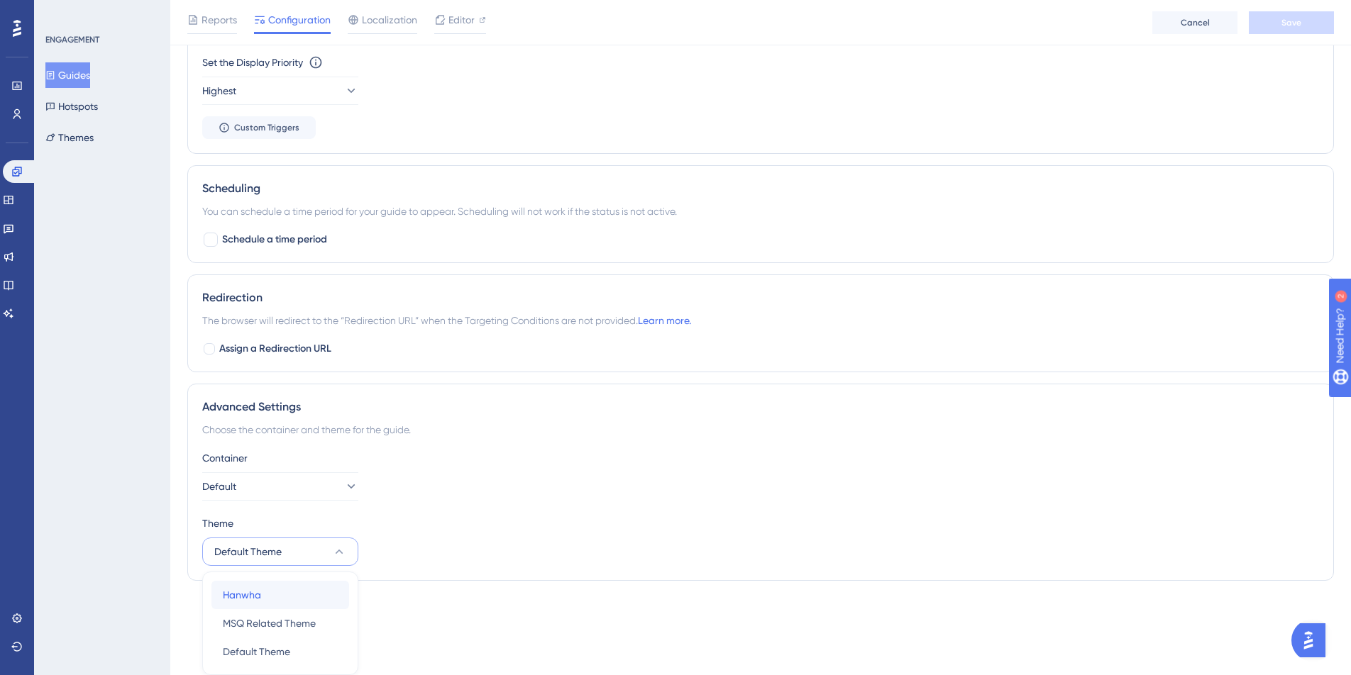
click at [287, 592] on div "Hanwha Hanwha" at bounding box center [280, 595] width 115 height 28
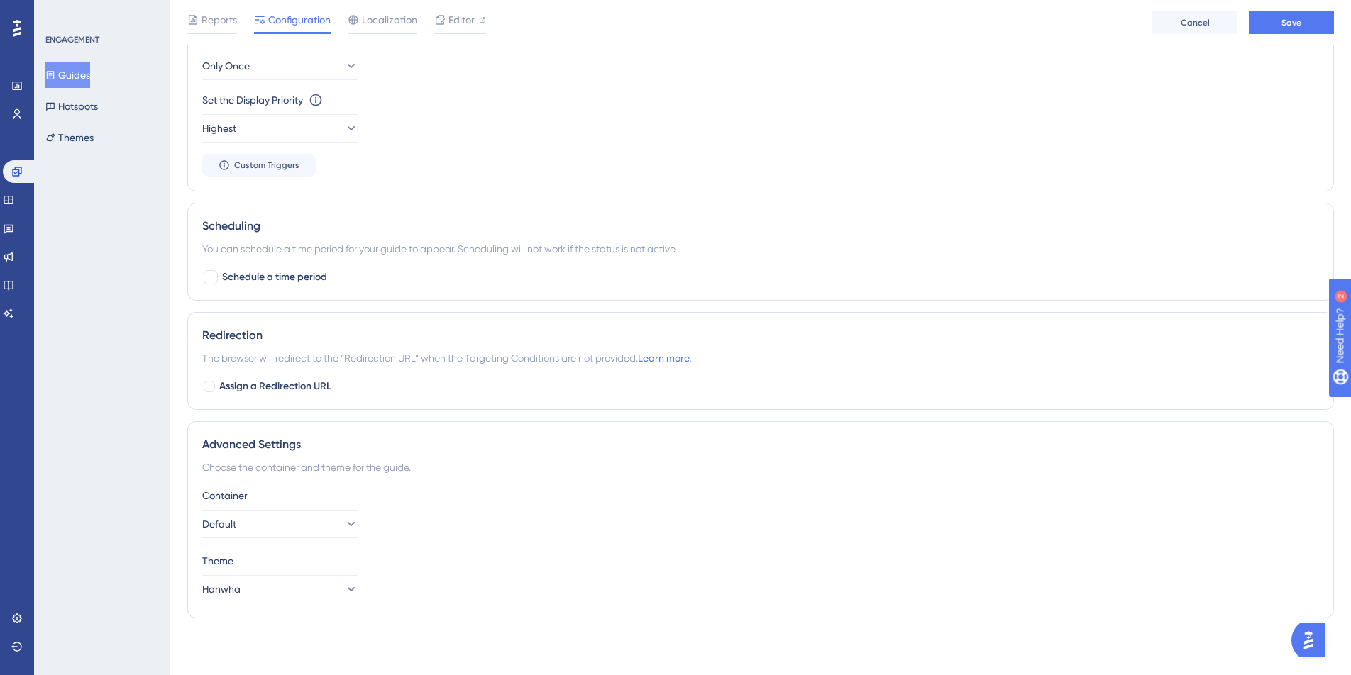
scroll to position [875, 0]
click at [1290, 21] on span "Save" at bounding box center [1291, 22] width 20 height 11
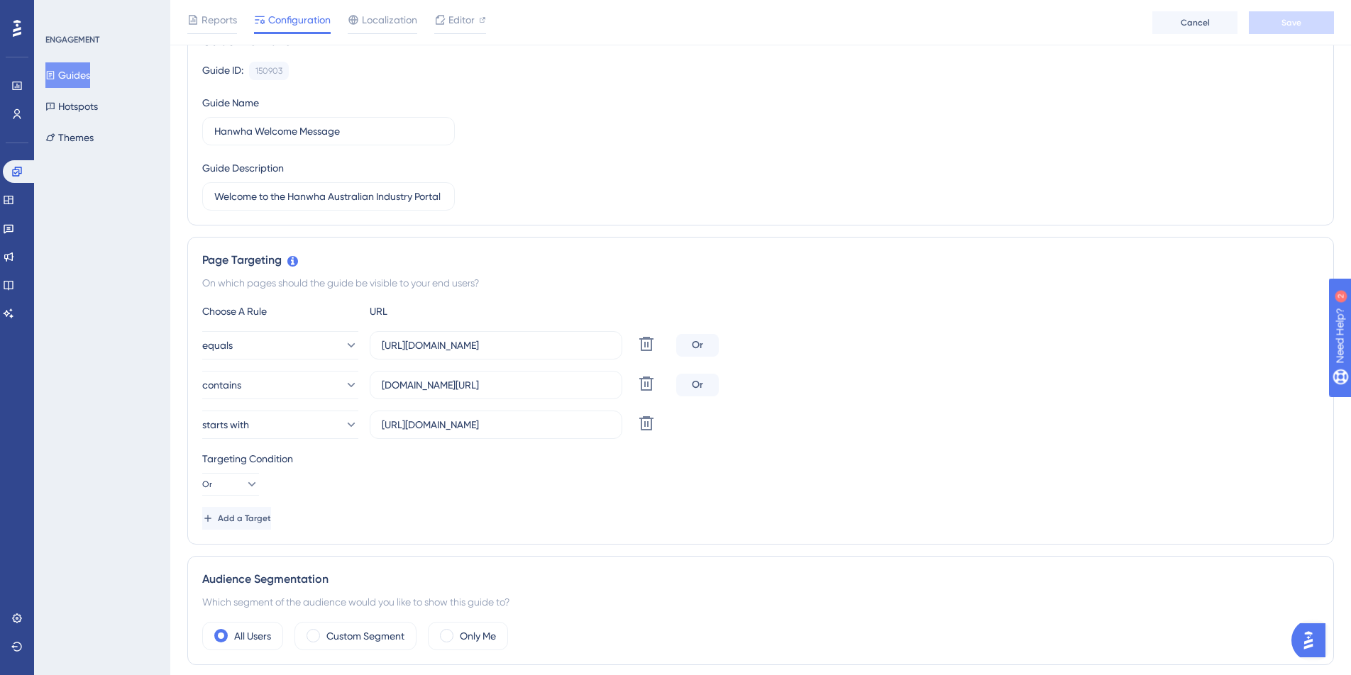
scroll to position [0, 0]
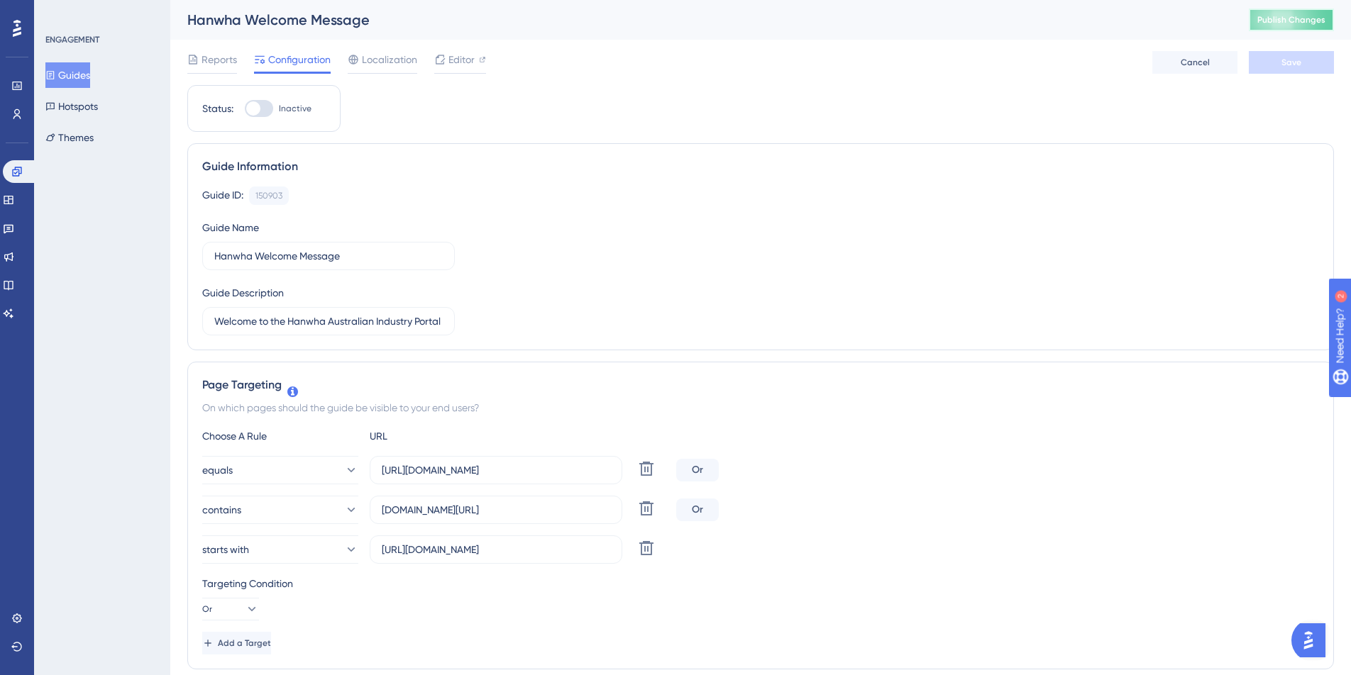
click at [1278, 19] on span "Publish Changes" at bounding box center [1291, 19] width 68 height 11
click at [456, 59] on span "Editor" at bounding box center [461, 59] width 26 height 17
